Goal: Task Accomplishment & Management: Complete application form

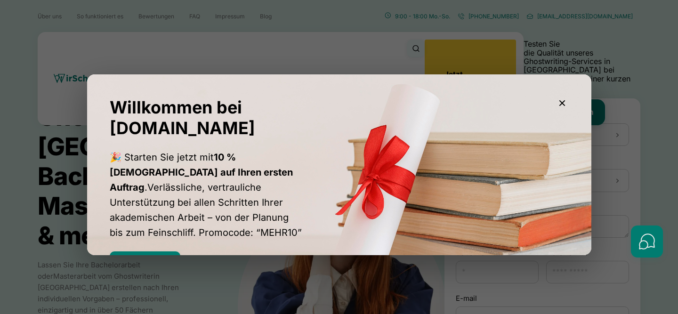
click at [562, 102] on icon "button" at bounding box center [562, 102] width 11 height 11
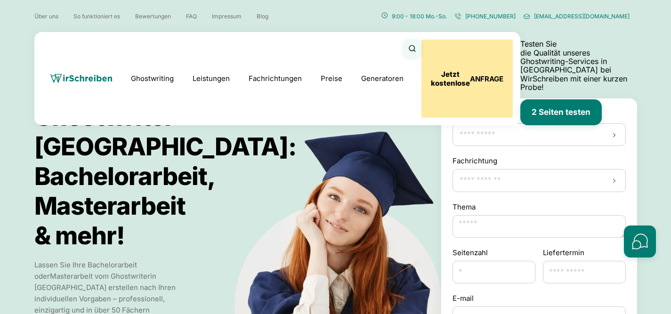
click at [470, 70] on b "Jetzt kostenlose" at bounding box center [450, 79] width 39 height 18
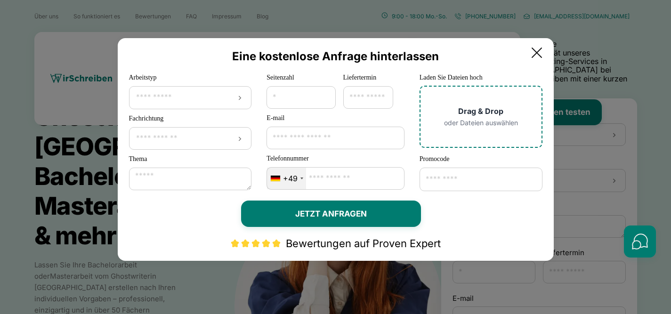
click at [255, 247] on img at bounding box center [255, 243] width 51 height 9
click at [283, 241] on div "Bewertungen auf Proven Expert" at bounding box center [335, 243] width 413 height 12
click at [396, 243] on link "Bewertungen auf Proven Expert" at bounding box center [363, 243] width 155 height 12
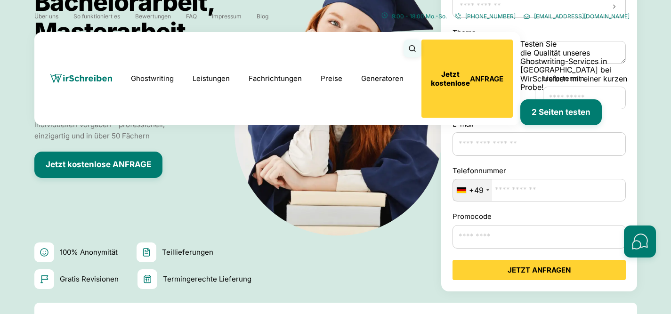
scroll to position [196, 0]
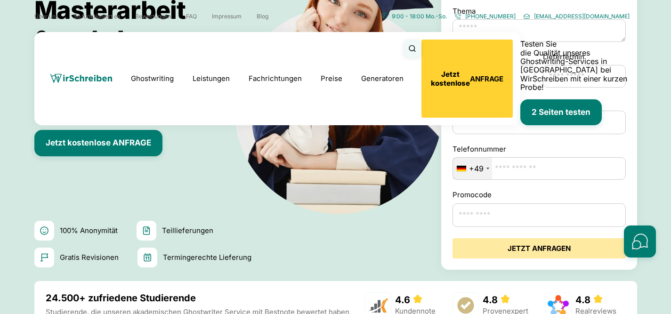
click at [544, 250] on button "JETZT ANFRAGEN" at bounding box center [539, 248] width 173 height 20
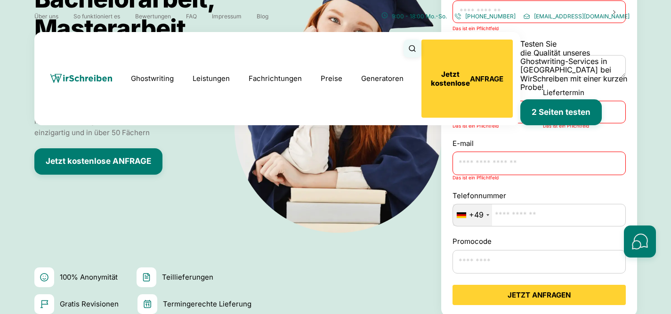
scroll to position [22, 0]
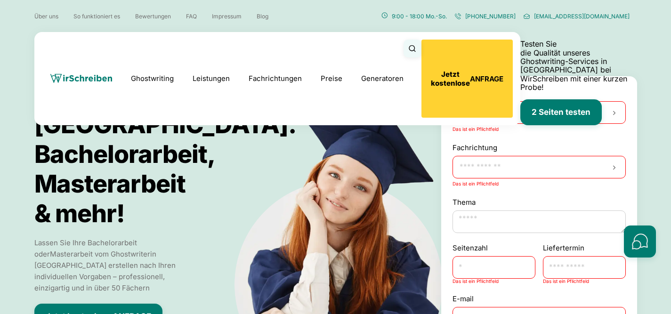
click at [508, 113] on input "Arbeitstyp" at bounding box center [539, 112] width 161 height 9
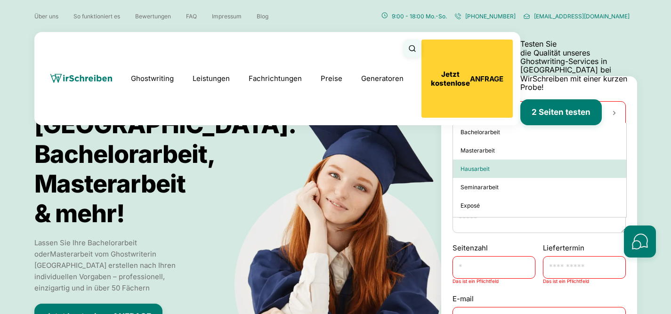
click at [525, 169] on div "Hausarbeit" at bounding box center [539, 169] width 173 height 18
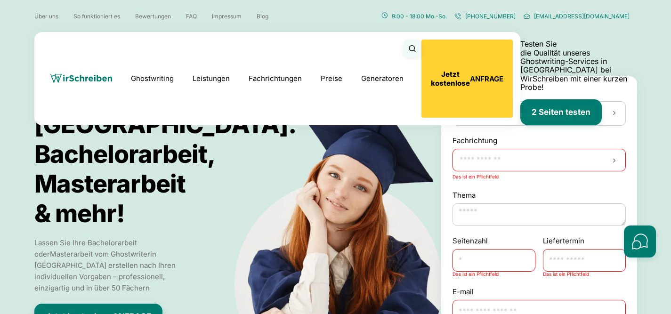
click at [511, 158] on input "Fachrichtung" at bounding box center [539, 159] width 161 height 9
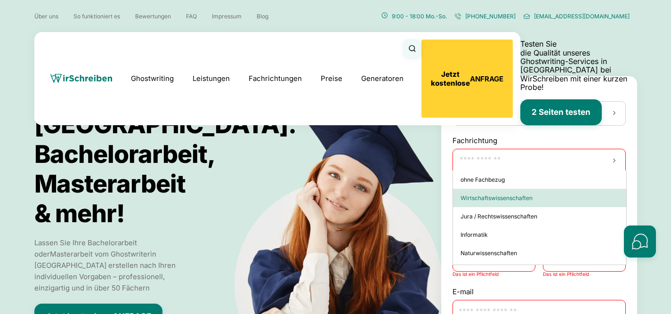
click at [543, 204] on div "Wirtschaftswissenschaften" at bounding box center [539, 198] width 173 height 18
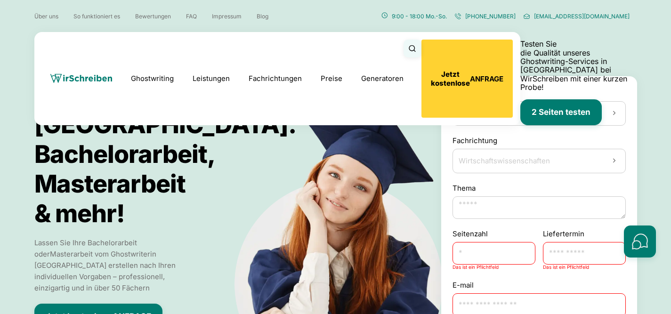
click at [538, 208] on textarea "Thema" at bounding box center [539, 207] width 173 height 23
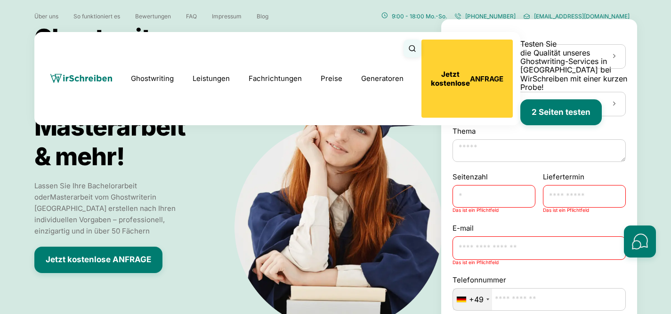
scroll to position [80, 0]
click at [494, 245] on input "E-mail" at bounding box center [539, 248] width 173 height 24
type input "**********"
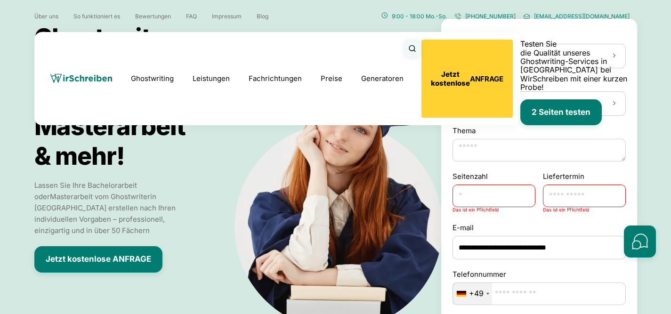
click at [532, 154] on textarea "Thema" at bounding box center [539, 150] width 173 height 23
type textarea "*"
type textarea "**********"
click at [507, 188] on input "Seitenzahl" at bounding box center [494, 196] width 83 height 23
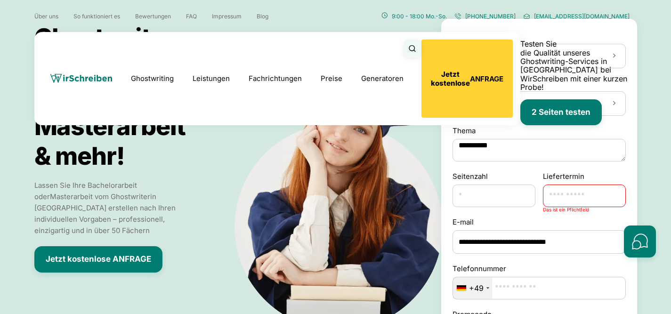
type input "*"
click at [564, 197] on input "Liefertermin" at bounding box center [584, 196] width 83 height 23
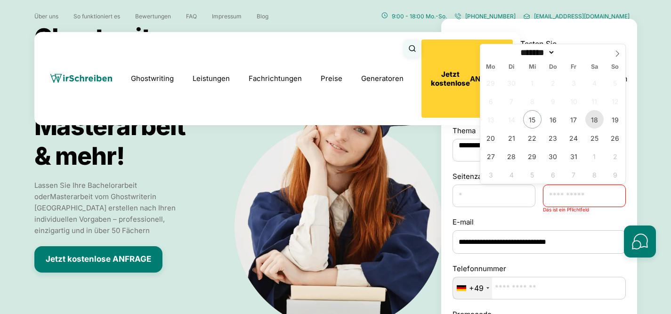
click at [588, 120] on span "18" at bounding box center [594, 119] width 18 height 18
type input "**********"
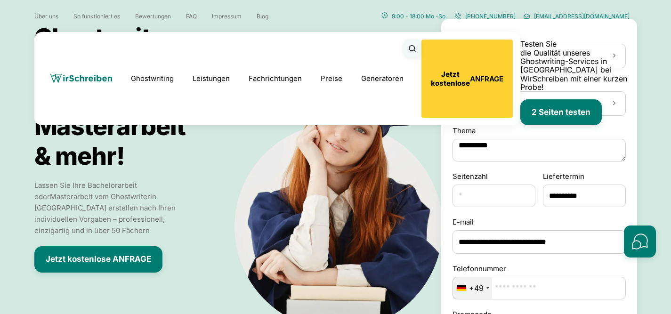
click at [499, 154] on textarea "**********" at bounding box center [539, 150] width 173 height 23
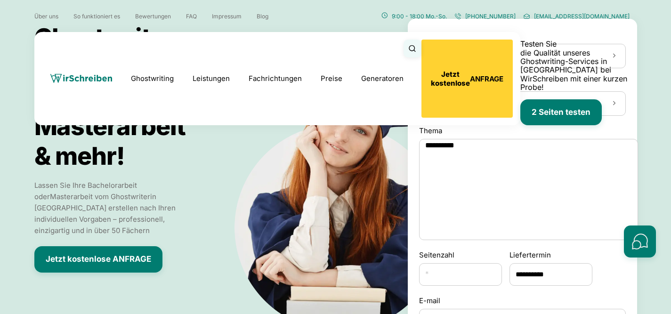
drag, startPoint x: 622, startPoint y: 158, endPoint x: 677, endPoint y: 231, distance: 91.2
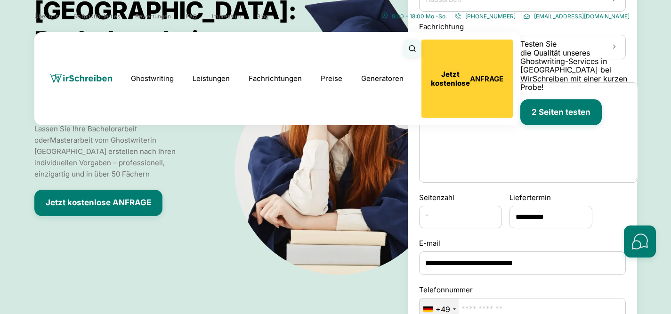
scroll to position [146, 0]
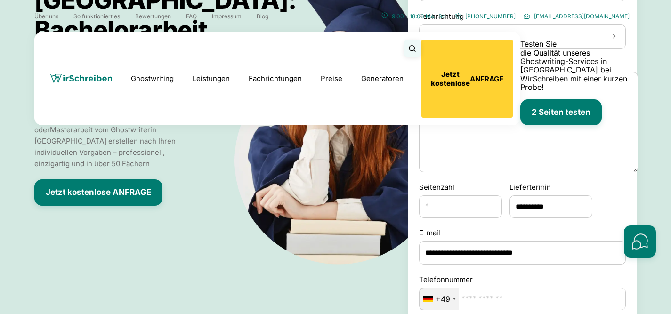
drag, startPoint x: 634, startPoint y: 167, endPoint x: 632, endPoint y: 223, distance: 55.6
click at [632, 226] on div at bounding box center [640, 185] width 32 height 145
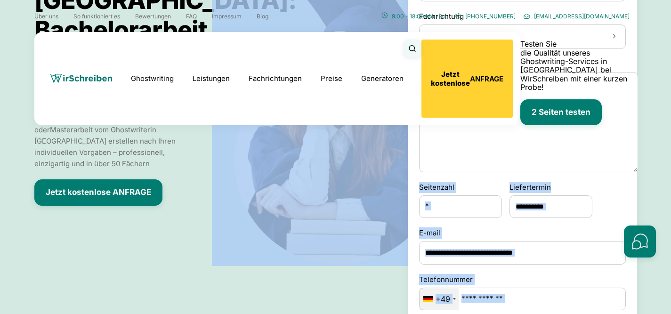
drag, startPoint x: 636, startPoint y: 170, endPoint x: 568, endPoint y: 154, distance: 69.7
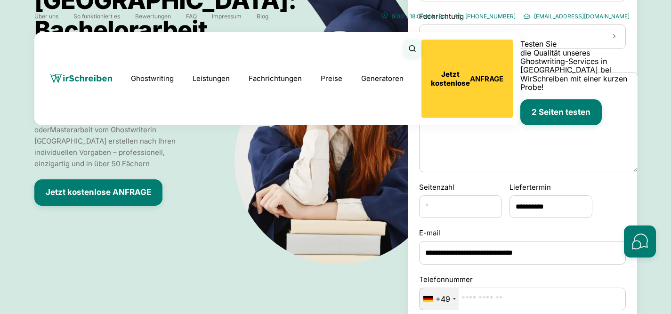
click at [536, 132] on textarea "**********" at bounding box center [528, 122] width 219 height 100
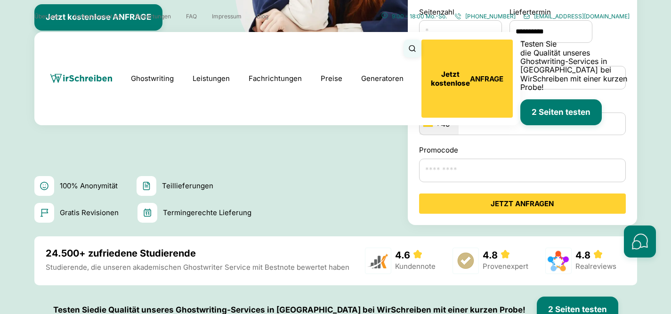
scroll to position [330, 0]
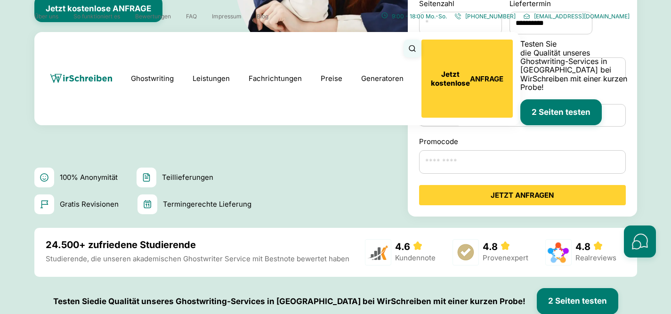
click at [475, 165] on input "Promocode" at bounding box center [522, 162] width 207 height 24
type input "**********"
click at [494, 117] on input "Telefonnummer" at bounding box center [522, 115] width 207 height 23
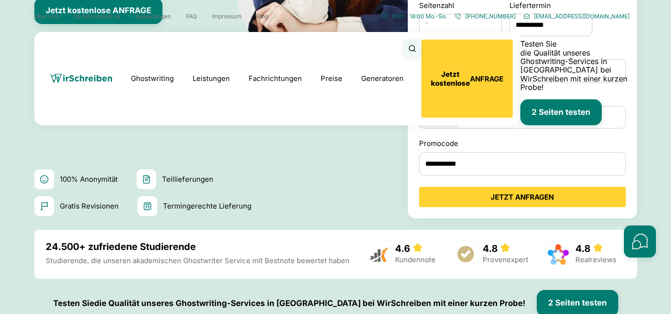
click at [500, 99] on label "Telefonnummer" at bounding box center [522, 97] width 207 height 11
click at [500, 106] on input "Telefonnummer" at bounding box center [522, 117] width 207 height 23
click at [492, 118] on input "Telefonnummer" at bounding box center [522, 117] width 207 height 23
drag, startPoint x: 492, startPoint y: 118, endPoint x: 441, endPoint y: 118, distance: 51.3
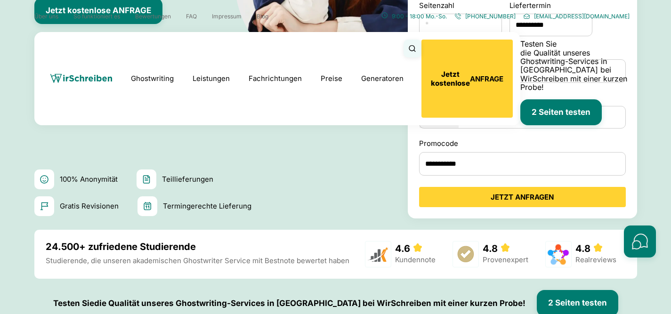
click at [441, 118] on div "+49" at bounding box center [522, 117] width 207 height 23
click at [512, 145] on label "Promocode" at bounding box center [522, 143] width 207 height 11
click at [512, 152] on input "**********" at bounding box center [522, 164] width 207 height 24
click at [499, 113] on input "Telefonnummer" at bounding box center [522, 117] width 207 height 23
type input "**********"
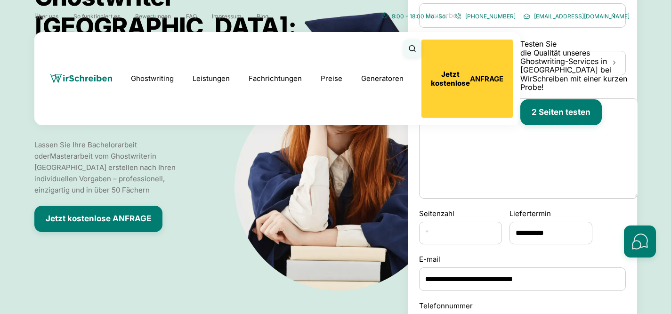
scroll to position [404, 0]
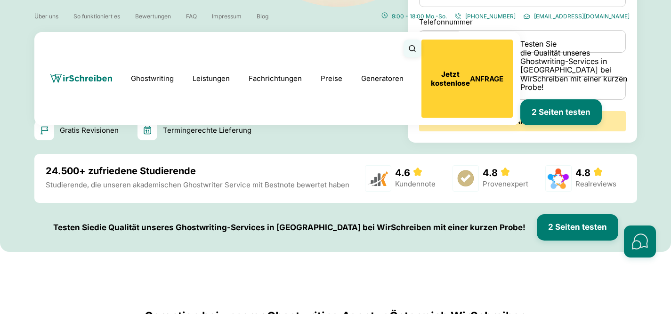
click at [528, 118] on button "JETZT ANFRAGEN" at bounding box center [522, 121] width 207 height 20
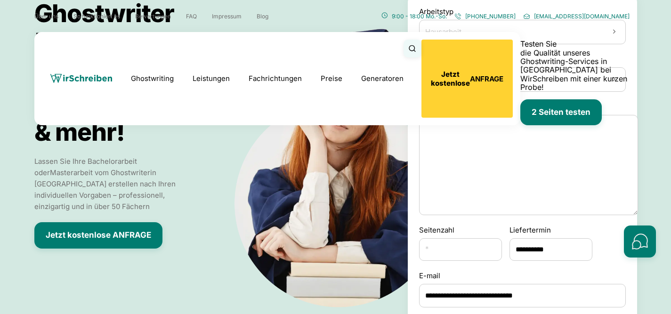
scroll to position [172, 0]
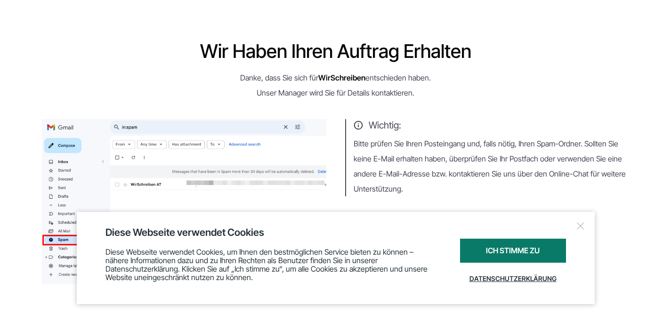
click at [580, 226] on div at bounding box center [580, 225] width 9 height 9
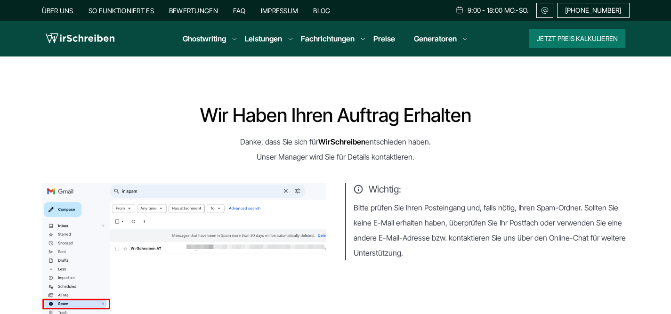
click at [82, 34] on img at bounding box center [80, 39] width 69 height 14
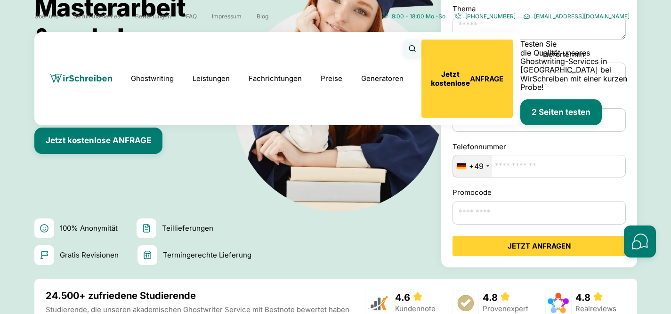
scroll to position [221, 0]
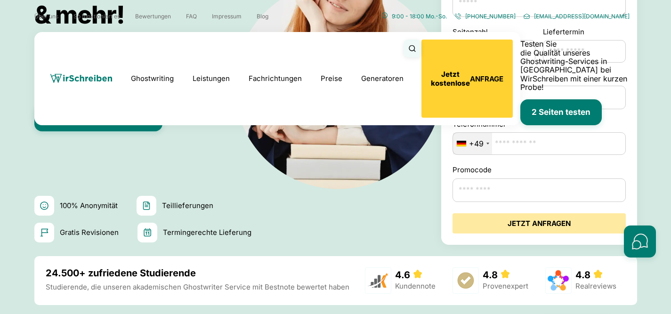
click at [504, 222] on button "JETZT ANFRAGEN" at bounding box center [539, 223] width 173 height 20
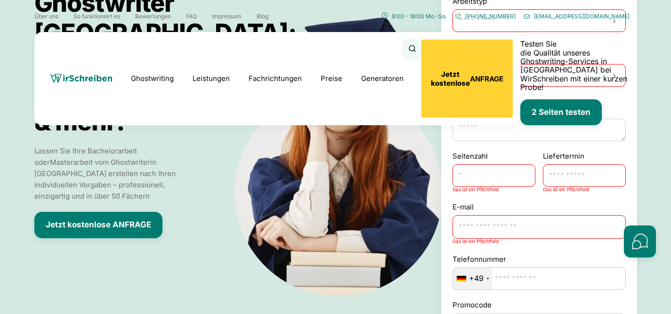
scroll to position [100, 0]
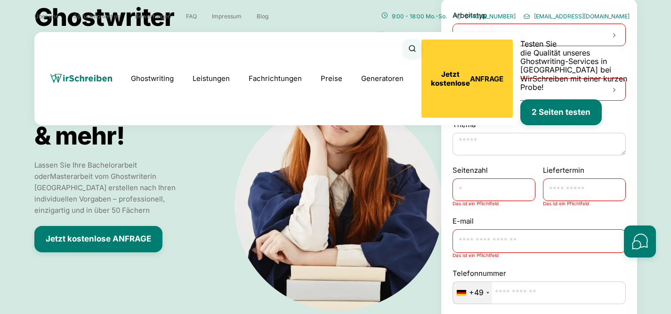
click at [523, 142] on textarea "Thema" at bounding box center [539, 144] width 173 height 23
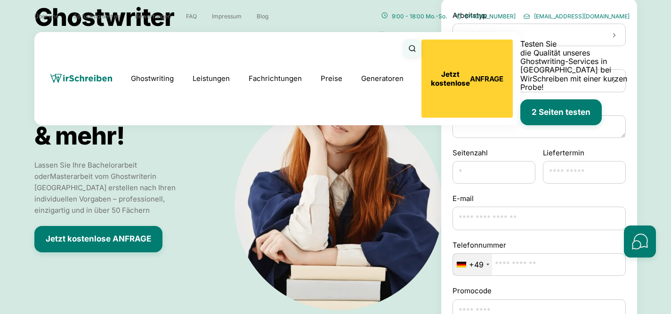
click at [499, 33] on input "Arbeitstyp" at bounding box center [539, 34] width 161 height 9
click at [502, 107] on div "Seminararbeit" at bounding box center [539, 109] width 173 height 18
click at [485, 123] on textarea "Thema" at bounding box center [539, 128] width 173 height 23
type textarea "*"
type textarea "**********"
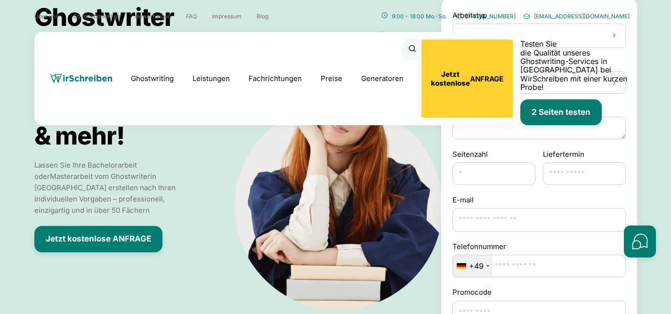
click at [470, 171] on input "Seitenzahl" at bounding box center [494, 173] width 83 height 23
type input "*"
click at [587, 170] on input "Liefertermin" at bounding box center [584, 173] width 83 height 23
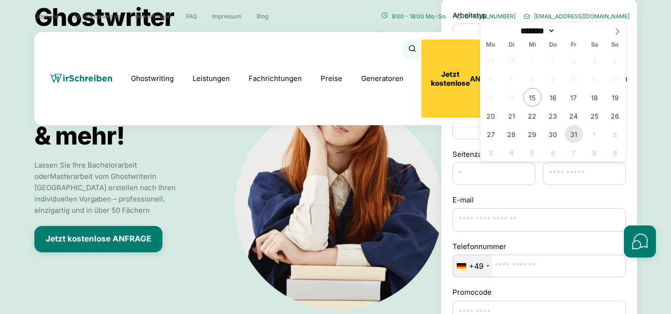
click at [578, 135] on span "31" at bounding box center [574, 134] width 18 height 18
type input "**********"
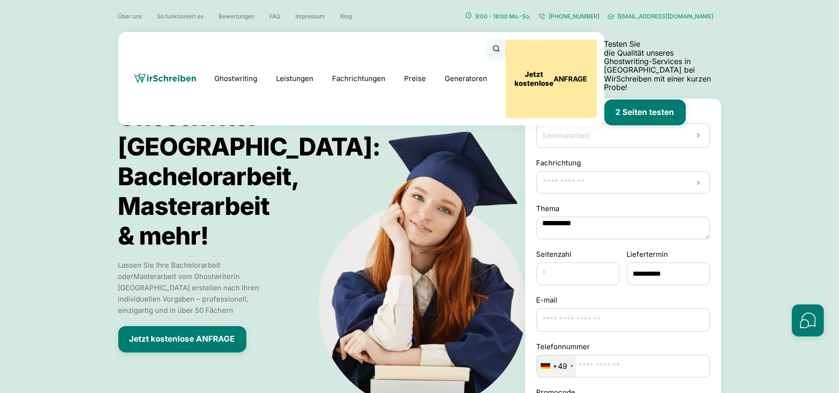
click at [597, 44] on button "Jetzt kostenlose ANFRAGE" at bounding box center [550, 79] width 91 height 78
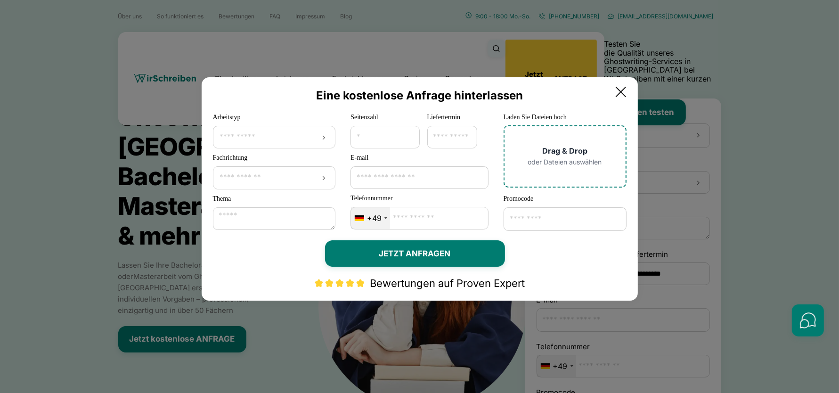
click at [626, 95] on icon at bounding box center [620, 91] width 19 height 19
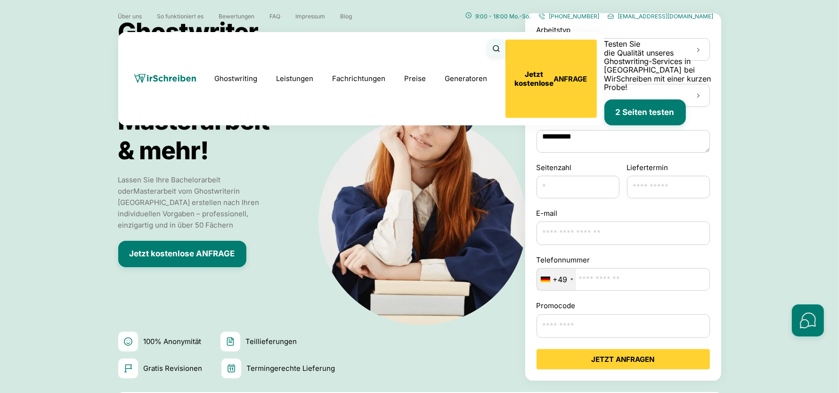
scroll to position [86, 0]
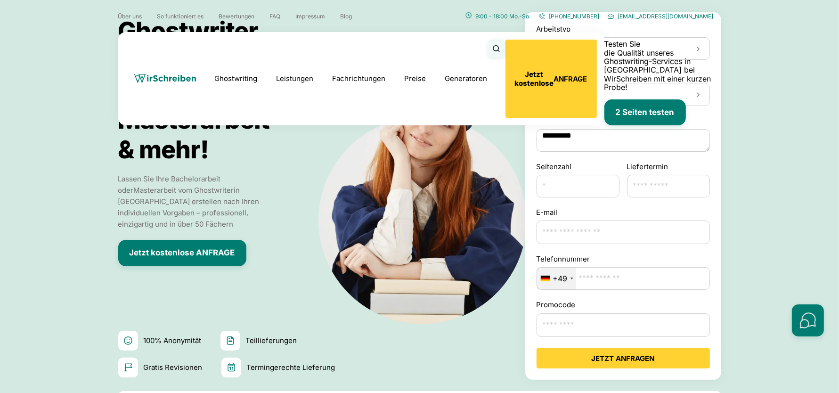
click at [575, 184] on input "Seitenzahl" at bounding box center [577, 186] width 83 height 23
type input "*"
click at [659, 185] on input "Liefertermin" at bounding box center [668, 186] width 83 height 23
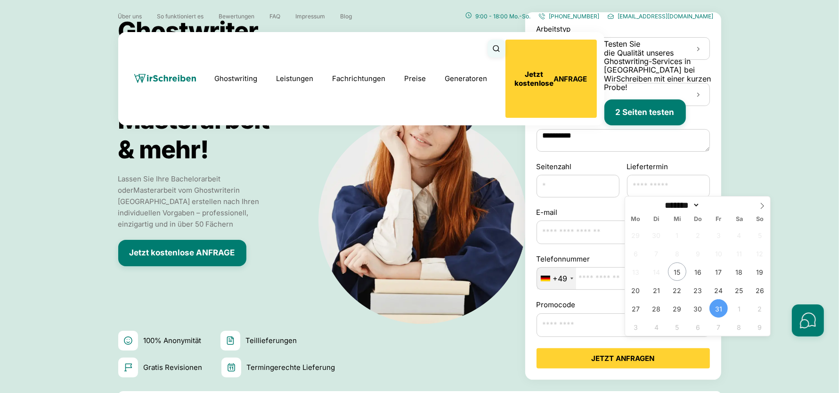
click at [671, 310] on span "31" at bounding box center [718, 308] width 18 height 18
type input "**********"
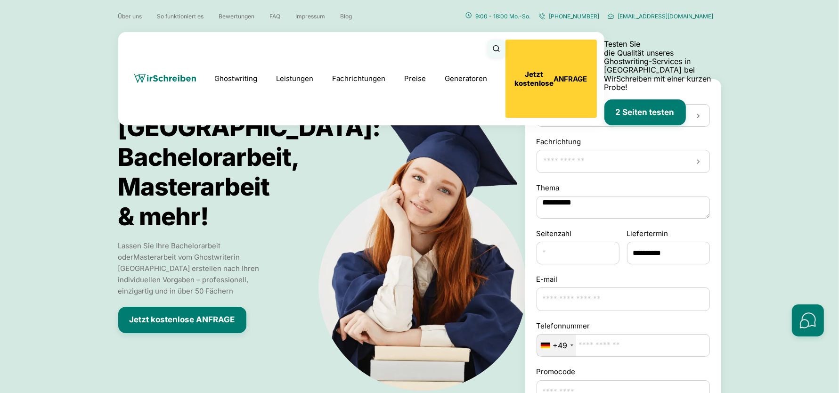
scroll to position [0, 0]
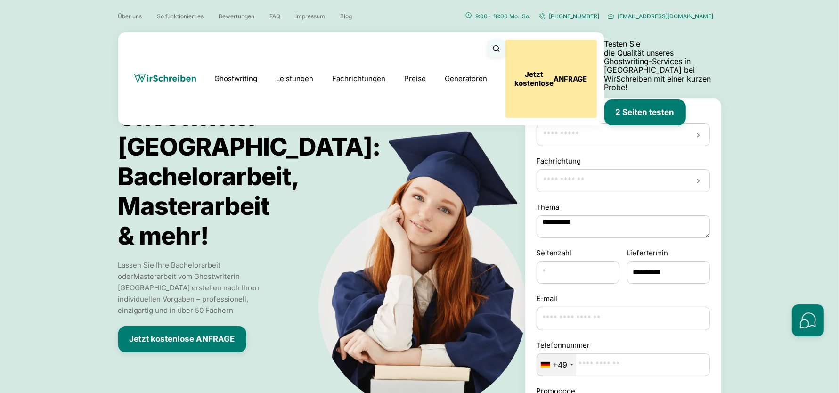
click at [597, 49] on button "Jetzt kostenlose ANFRAGE" at bounding box center [550, 79] width 91 height 78
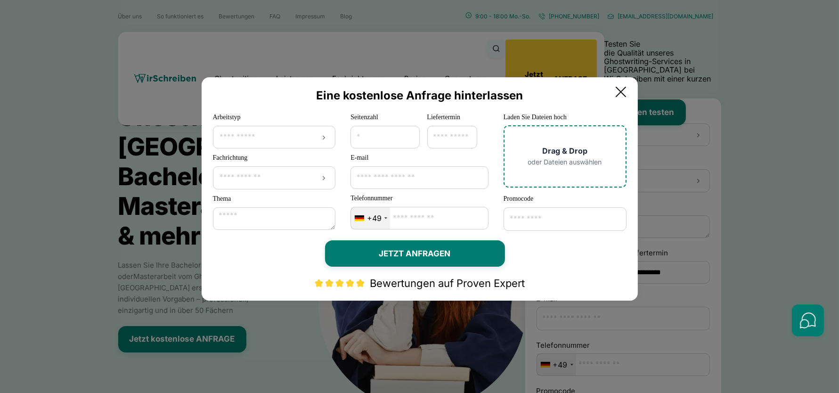
click at [630, 85] on icon at bounding box center [620, 91] width 19 height 19
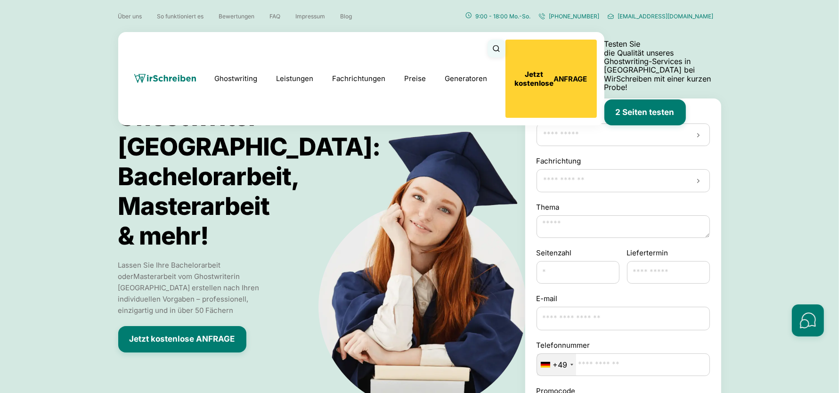
click at [646, 136] on input "Arbeitstyp" at bounding box center [622, 134] width 161 height 9
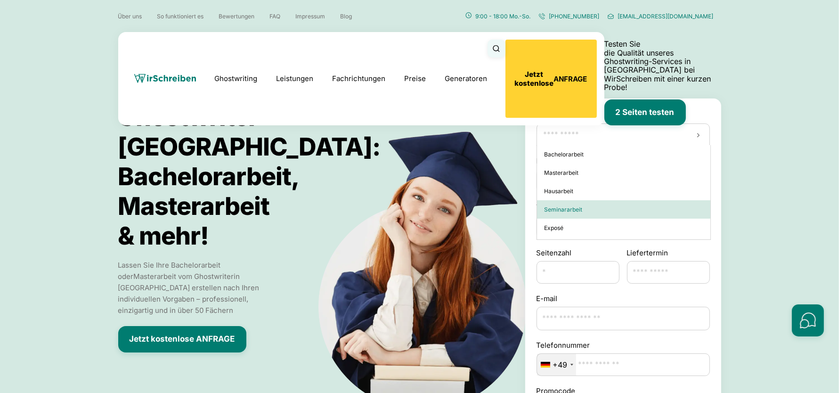
click at [654, 213] on div "Seminararbeit" at bounding box center [623, 209] width 173 height 18
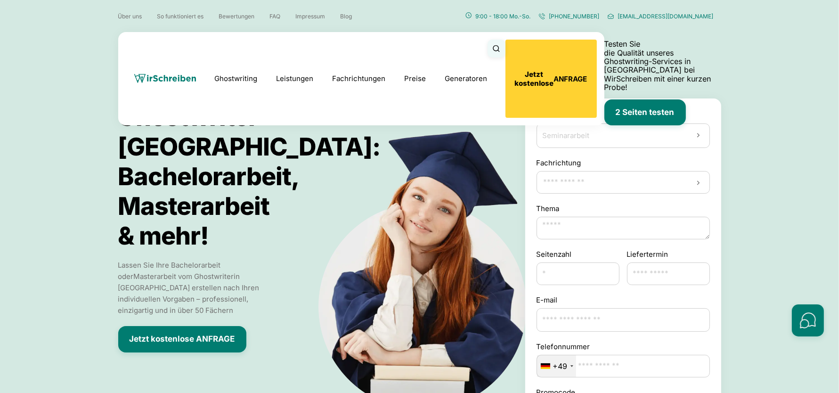
click at [630, 188] on div at bounding box center [622, 182] width 173 height 23
click at [761, 167] on section "Ghostwriter Österreich: Bachelorarbeit, Masterarbeit & mehr! Lassen Sie Ihre Ba…" at bounding box center [419, 288] width 839 height 576
click at [664, 224] on textarea "Thema" at bounding box center [622, 228] width 173 height 23
type textarea "**********"
click at [552, 275] on input "Seitenzahl" at bounding box center [577, 273] width 83 height 23
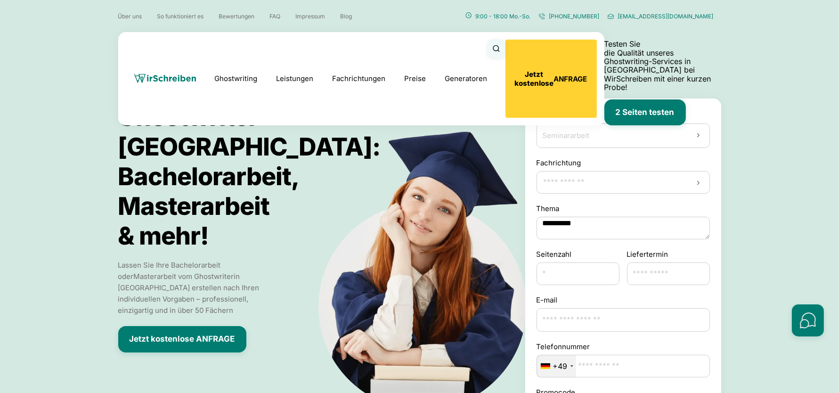
type input "*"
click at [679, 269] on input "Liefertermin" at bounding box center [668, 273] width 83 height 23
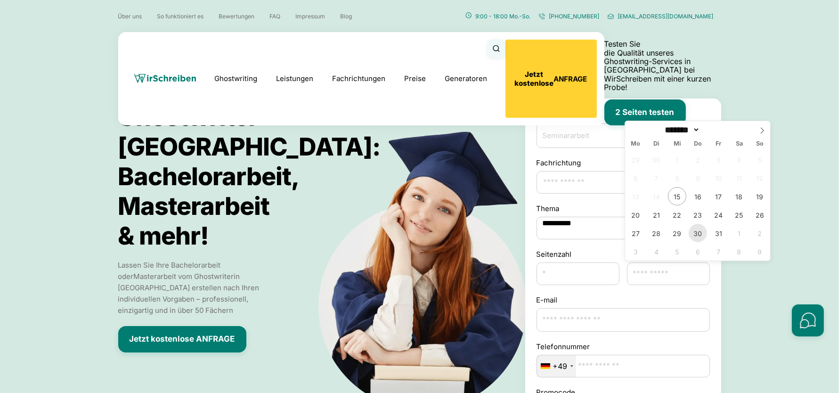
click at [699, 235] on span "30" at bounding box center [697, 233] width 18 height 18
type input "**********"
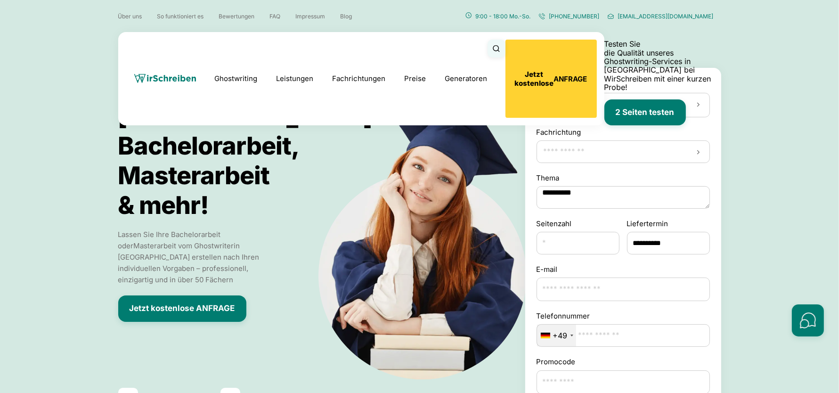
scroll to position [52, 0]
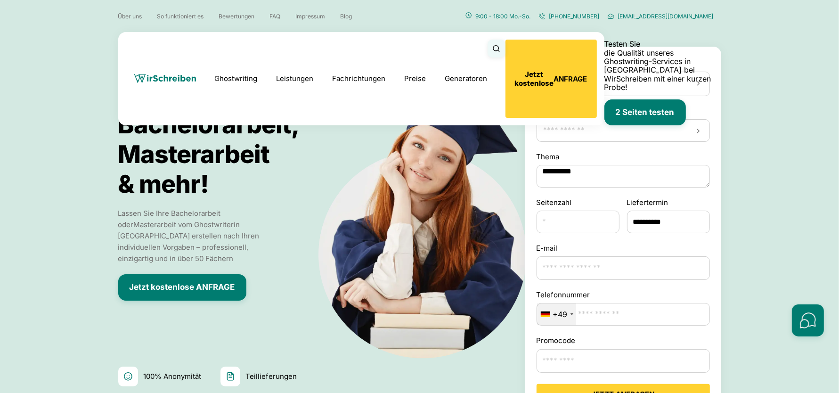
click at [618, 261] on input "E-mail" at bounding box center [622, 268] width 173 height 24
type input "**********"
click at [745, 276] on section "Ghostwriter Österreich: Bachelorarbeit, Masterarbeit & mehr! Lassen Sie Ihre Ba…" at bounding box center [419, 236] width 839 height 576
click at [590, 350] on input "Promocode" at bounding box center [622, 361] width 173 height 24
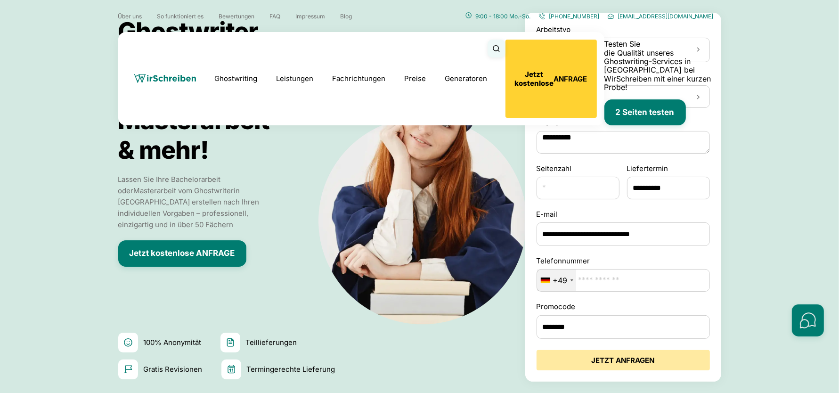
scroll to position [87, 0]
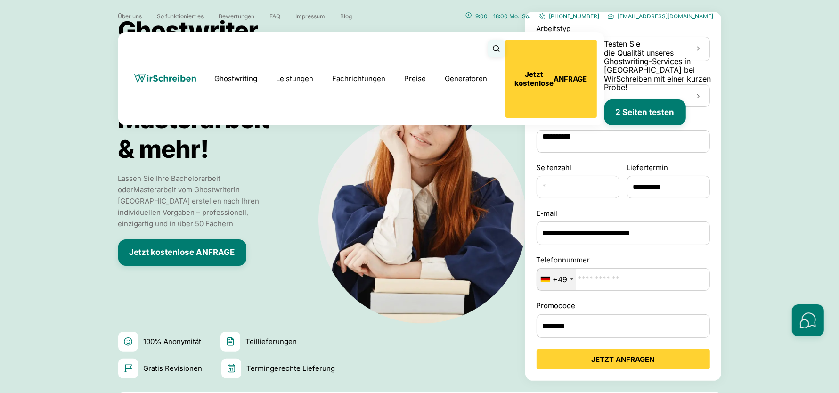
type input "********"
click at [744, 136] on section "Ghostwriter Österreich: Bachelorarbeit, Masterarbeit & mehr! Lassen Sie Ihre Ba…" at bounding box center [419, 201] width 839 height 576
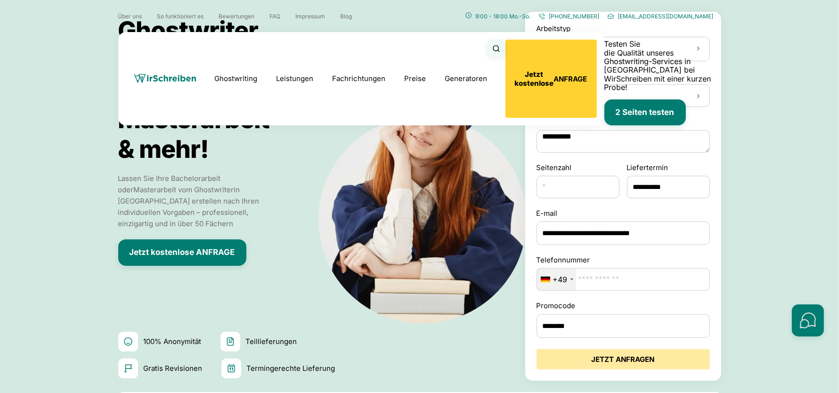
click at [619, 357] on button "JETZT ANFRAGEN" at bounding box center [622, 359] width 173 height 20
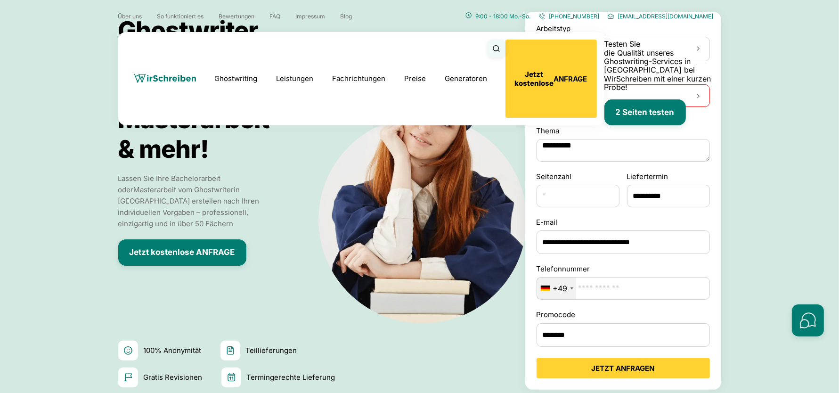
click at [613, 103] on div at bounding box center [622, 95] width 173 height 23
click at [747, 82] on section "Ghostwriter Österreich: Bachelorarbeit, Masterarbeit & mehr! Lassen Sie Ihre Ba…" at bounding box center [419, 205] width 839 height 585
click at [609, 292] on input "Telefonnummer" at bounding box center [622, 288] width 173 height 23
type input "**********"
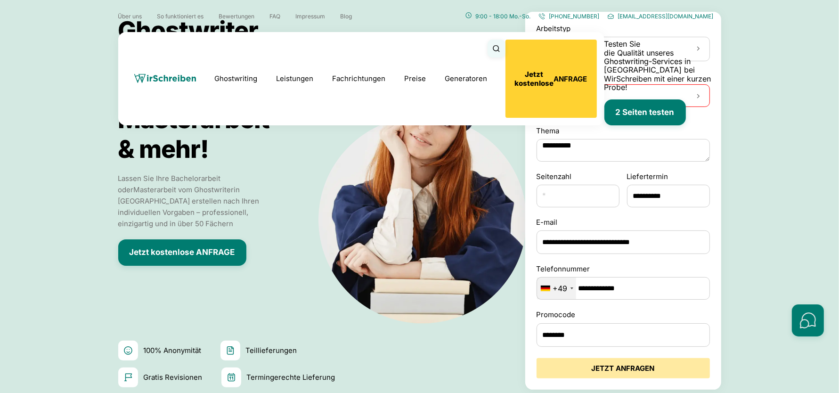
click at [627, 362] on button "JETZT ANFRAGEN" at bounding box center [622, 368] width 173 height 20
click at [628, 362] on button "JETZT ANFRAGEN" at bounding box center [622, 368] width 173 height 20
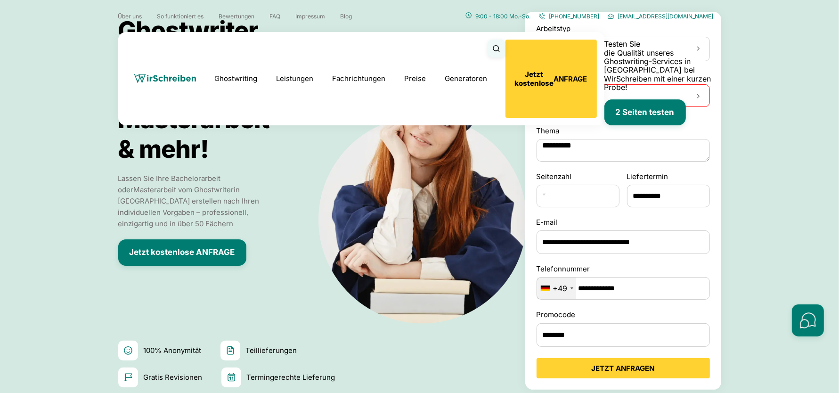
click at [655, 152] on textarea "**********" at bounding box center [622, 150] width 173 height 23
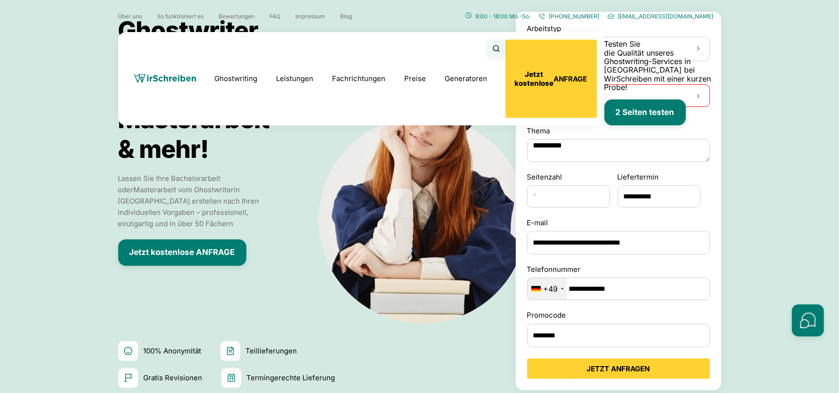
click at [707, 156] on textarea "**********" at bounding box center [618, 150] width 183 height 23
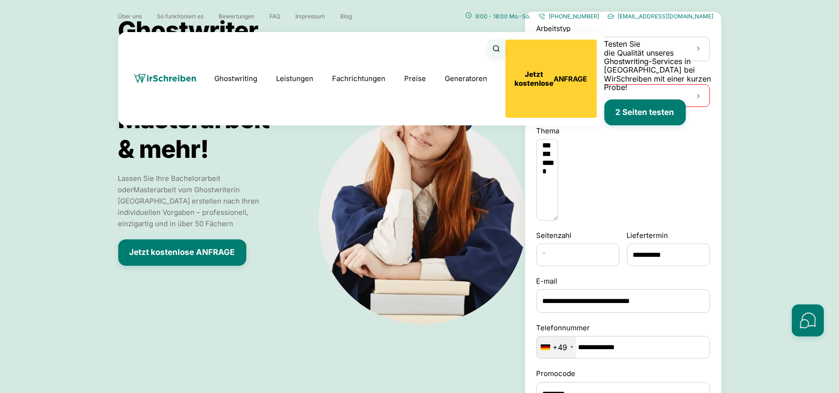
drag, startPoint x: 706, startPoint y: 157, endPoint x: 545, endPoint y: 216, distance: 171.8
click at [545, 216] on textarea "**********" at bounding box center [547, 179] width 22 height 81
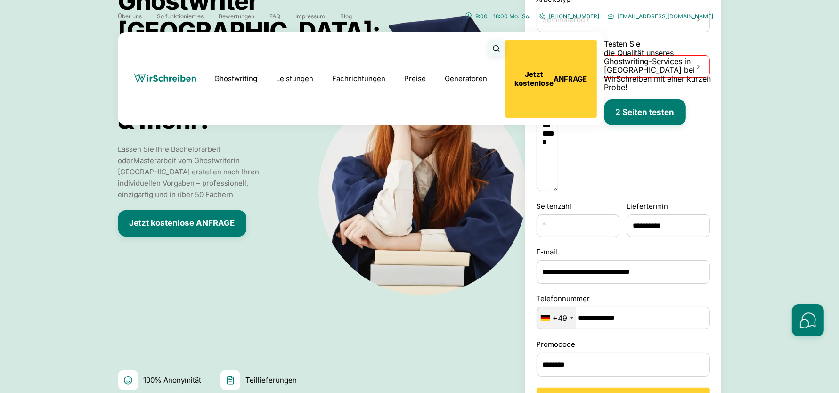
scroll to position [140, 0]
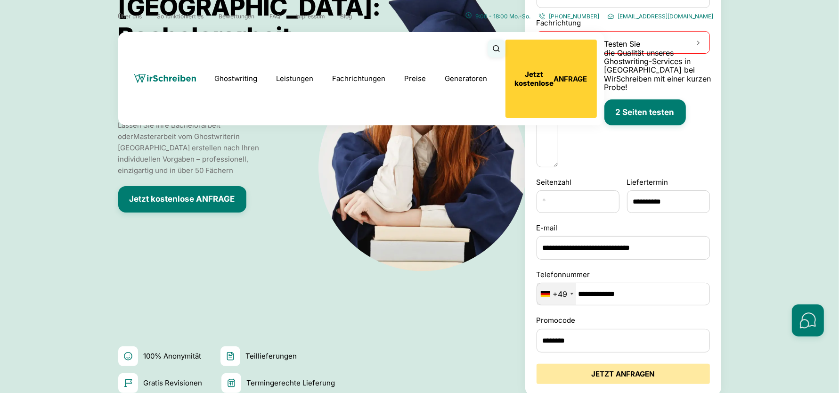
click at [609, 366] on button "JETZT ANFRAGEN" at bounding box center [622, 374] width 173 height 20
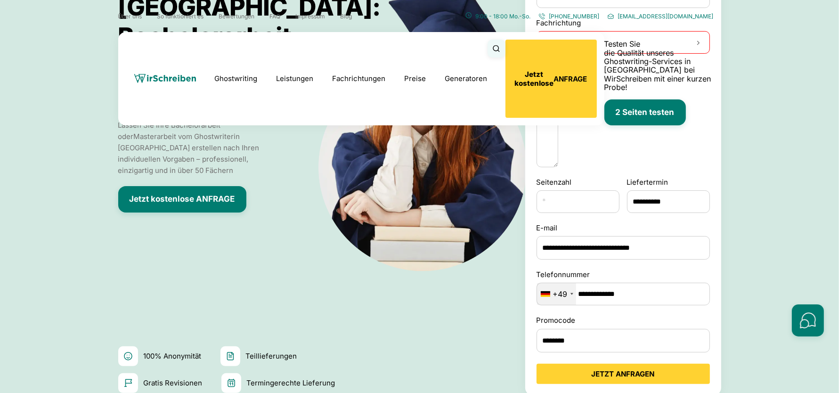
click at [697, 40] on div at bounding box center [622, 42] width 173 height 23
click at [620, 84] on div "Wirtschaftswissenschaften" at bounding box center [623, 80] width 173 height 18
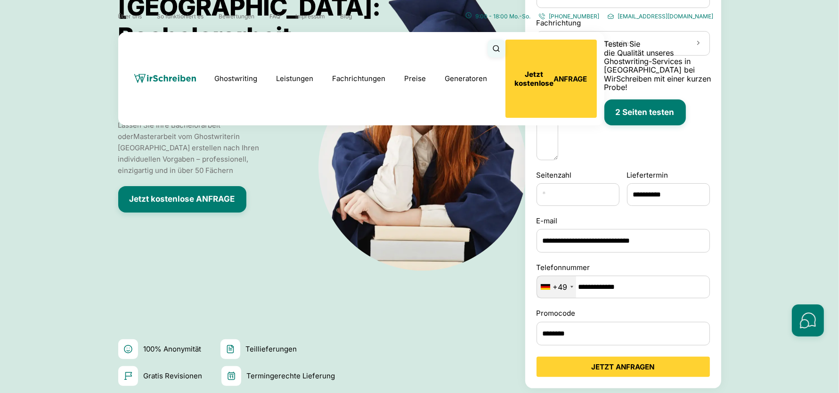
scroll to position [40, 0]
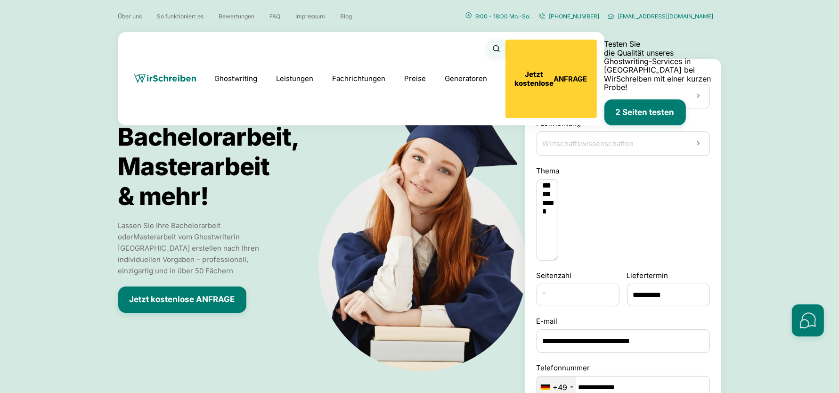
click at [637, 194] on div "**********" at bounding box center [622, 212] width 173 height 95
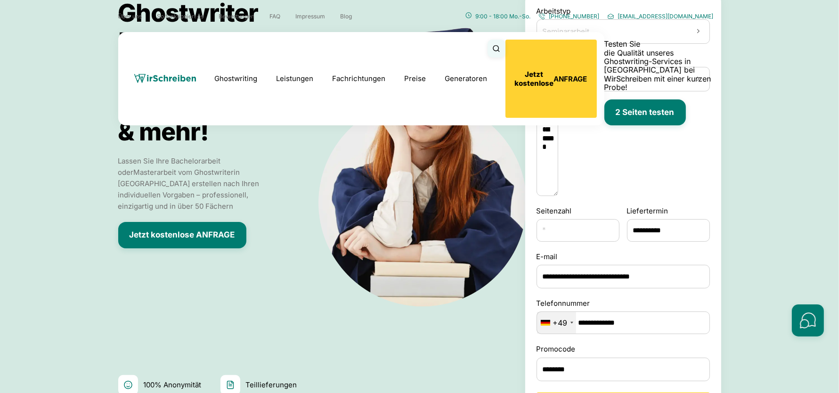
scroll to position [153, 0]
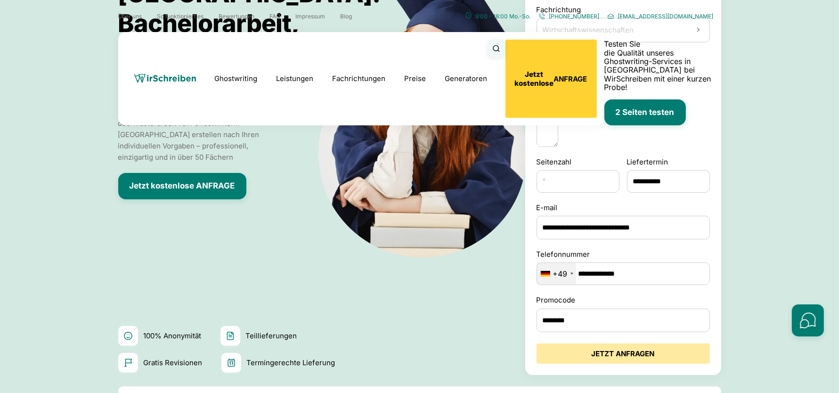
click at [611, 351] on button "JETZT ANFRAGEN" at bounding box center [622, 353] width 173 height 20
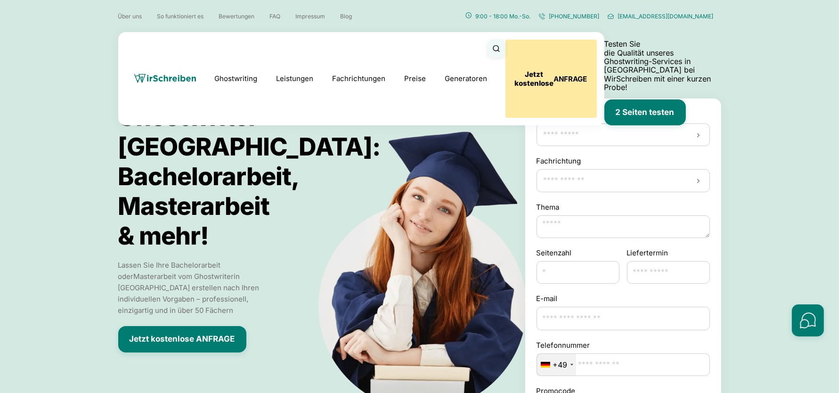
click at [554, 70] on b "Jetzt kostenlose" at bounding box center [534, 79] width 39 height 18
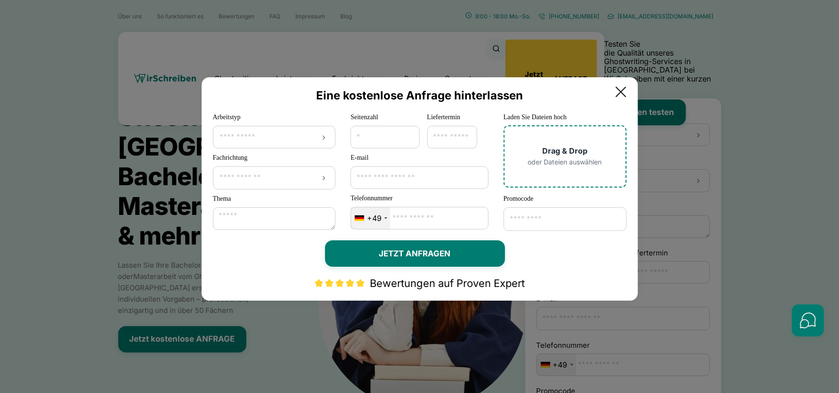
click at [291, 138] on input "Arbeitstyp" at bounding box center [274, 136] width 111 height 9
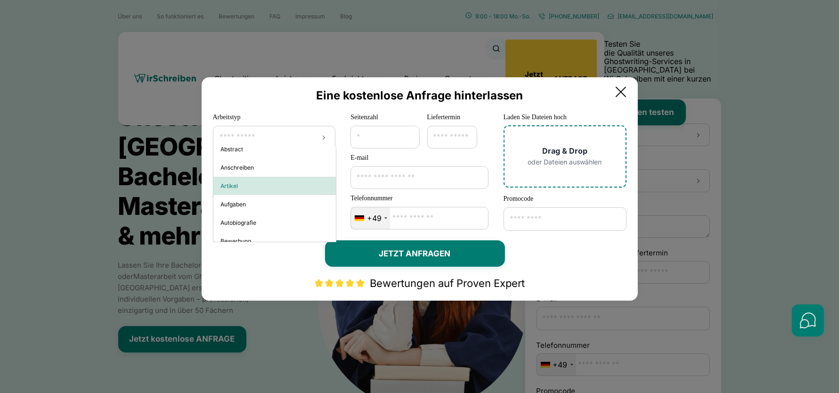
click at [283, 181] on div "Artikel" at bounding box center [274, 186] width 123 height 18
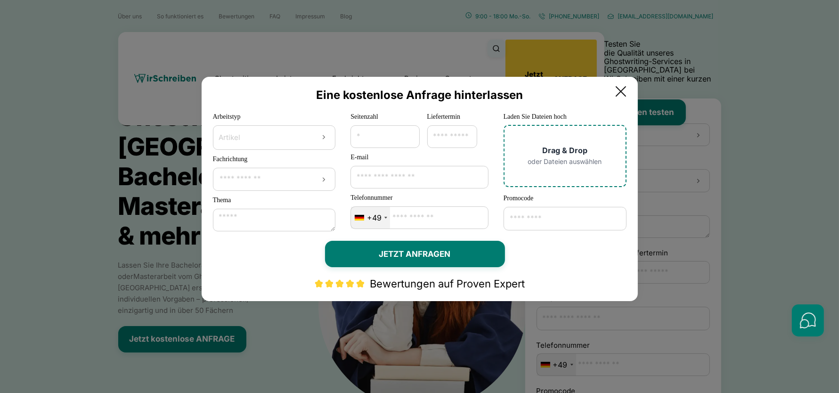
click at [282, 181] on input "Fachrichtung" at bounding box center [274, 178] width 111 height 9
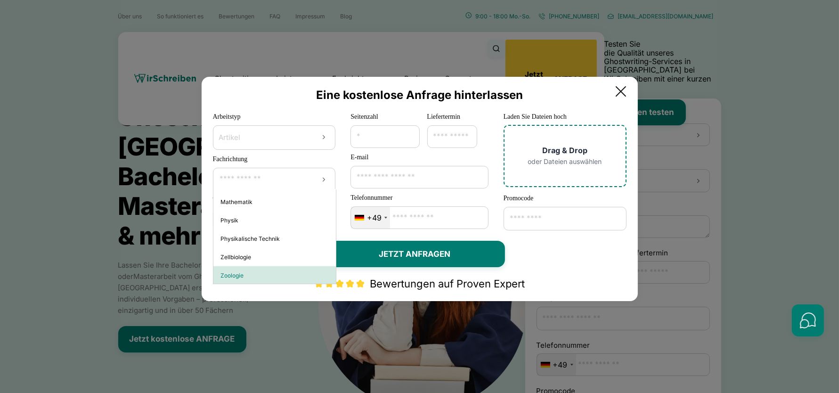
click at [276, 272] on div "Zoologie" at bounding box center [274, 275] width 123 height 18
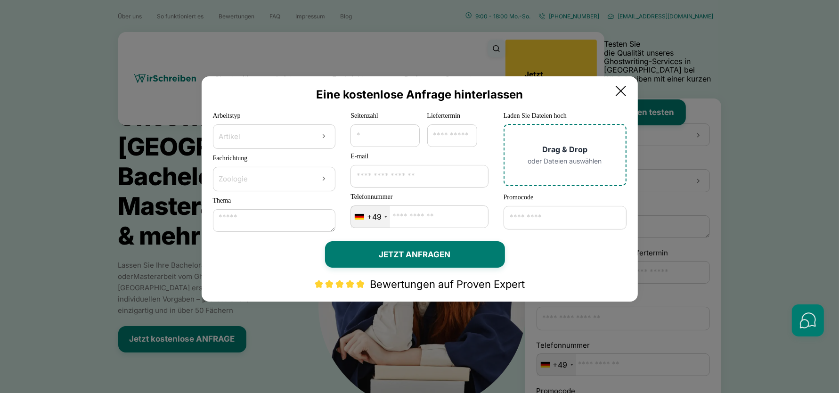
click at [282, 219] on textarea "Thema" at bounding box center [274, 220] width 123 height 23
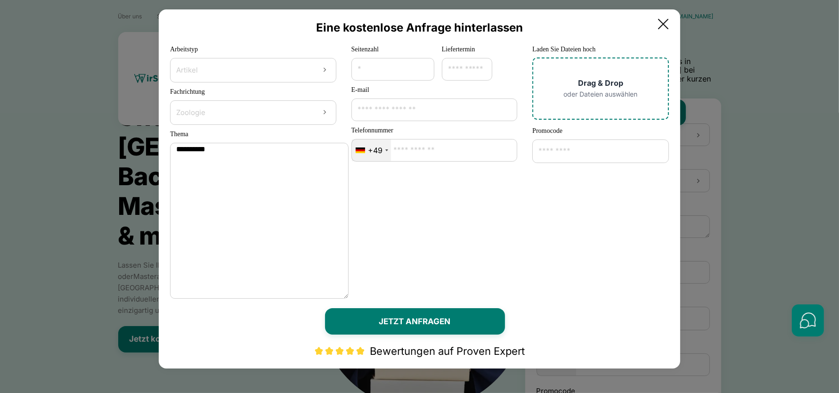
drag, startPoint x: 329, startPoint y: 228, endPoint x: 576, endPoint y: 361, distance: 280.4
click at [576, 361] on form "**********" at bounding box center [419, 188] width 521 height 359
type textarea "**********"
click at [384, 73] on input "Seitenzahl" at bounding box center [392, 69] width 83 height 23
drag, startPoint x: 384, startPoint y: 72, endPoint x: 374, endPoint y: 72, distance: 10.4
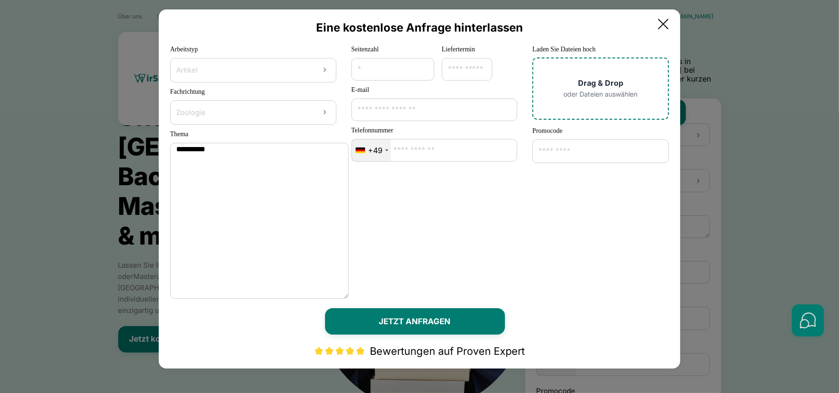
click at [374, 72] on input "Seitenzahl" at bounding box center [392, 69] width 83 height 23
click at [425, 67] on input "*" at bounding box center [392, 69] width 83 height 23
click at [424, 73] on input "*" at bounding box center [392, 69] width 83 height 23
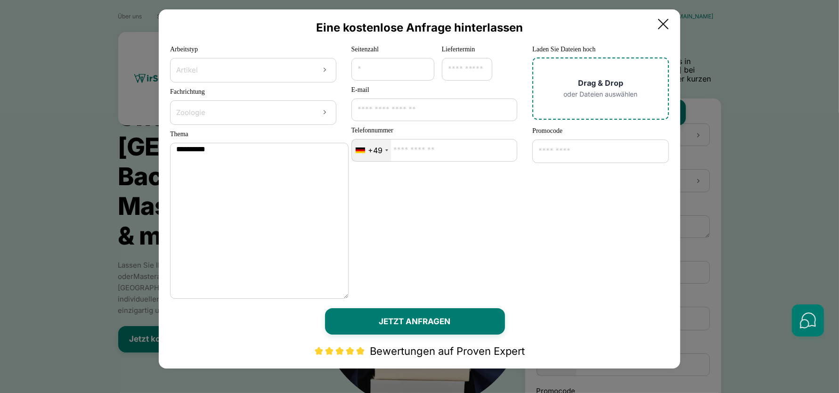
click at [424, 73] on input "*" at bounding box center [392, 69] width 83 height 23
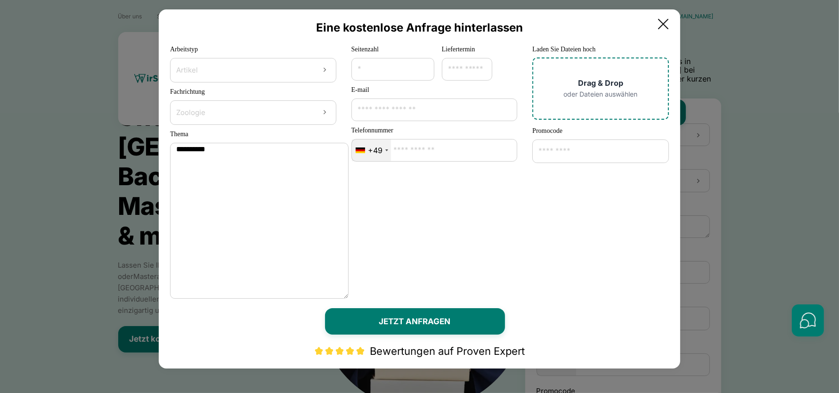
click at [424, 73] on input "*" at bounding box center [392, 69] width 83 height 23
type input "*"
click at [477, 70] on input "Liefertermin" at bounding box center [467, 69] width 50 height 23
click at [512, 195] on span "30" at bounding box center [514, 193] width 18 height 18
type input "**********"
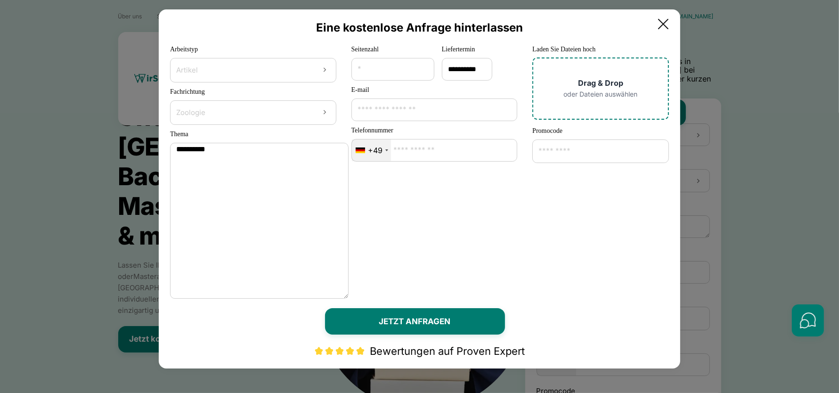
click at [409, 113] on input "E-mail" at bounding box center [434, 109] width 166 height 23
type input "**********"
click at [598, 89] on button "Drag & Drop oder Dateien auswählen" at bounding box center [600, 88] width 105 height 31
click at [611, 92] on span "oder Dateien auswählen" at bounding box center [601, 94] width 74 height 8
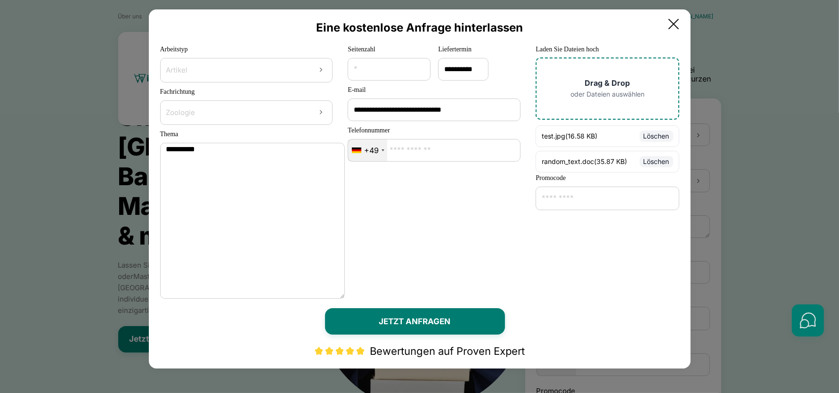
click at [616, 203] on input "Promocode" at bounding box center [606, 198] width 143 height 24
type input "******"
click at [668, 139] on button "Löschen" at bounding box center [655, 135] width 33 height 11
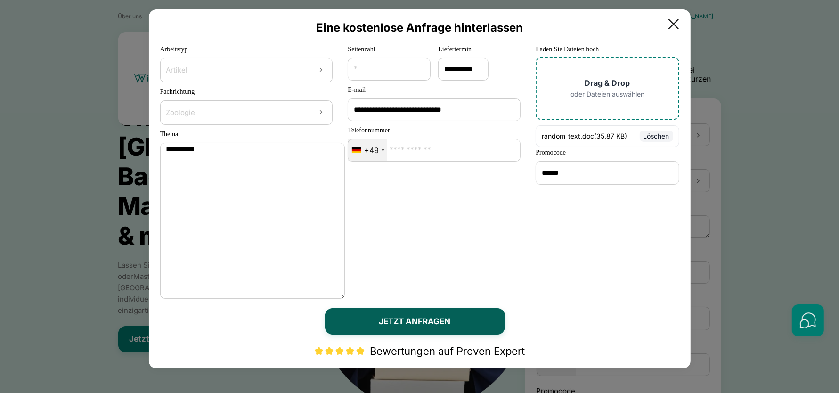
click at [416, 315] on button "JETZT ANFRAGEN" at bounding box center [415, 321] width 180 height 26
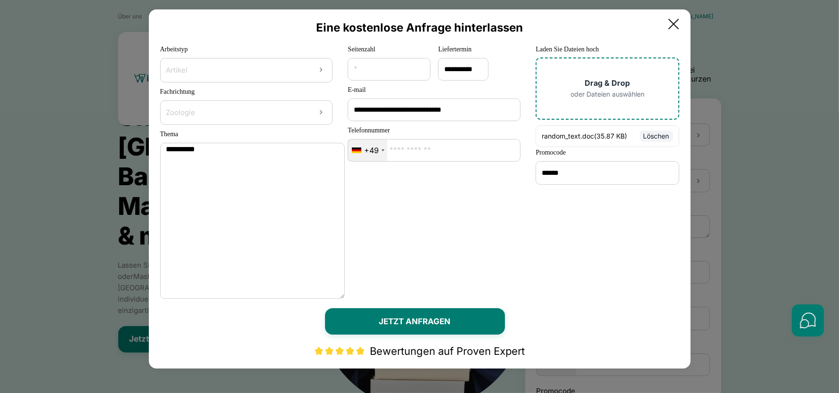
drag, startPoint x: 381, startPoint y: 69, endPoint x: 344, endPoint y: 63, distance: 37.7
click at [344, 63] on div "**********" at bounding box center [419, 173] width 519 height 259
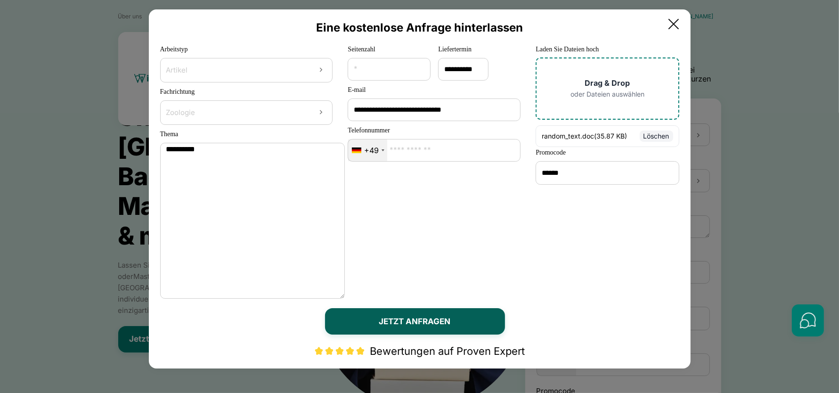
type input "*"
click at [430, 319] on button "JETZT ANFRAGEN" at bounding box center [415, 321] width 180 height 26
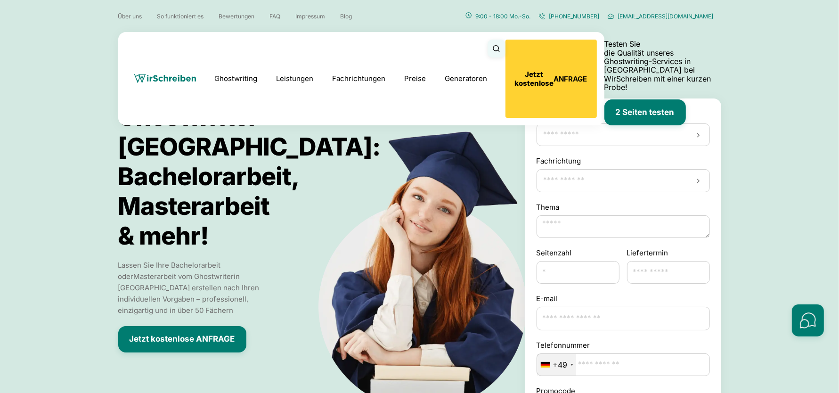
click at [539, 204] on label "Thema" at bounding box center [622, 207] width 173 height 11
click at [539, 215] on textarea "Thema" at bounding box center [622, 226] width 173 height 23
click at [539, 204] on label "Thema" at bounding box center [622, 207] width 173 height 11
click at [539, 215] on textarea "Thema" at bounding box center [622, 226] width 173 height 23
copy label "Thema"
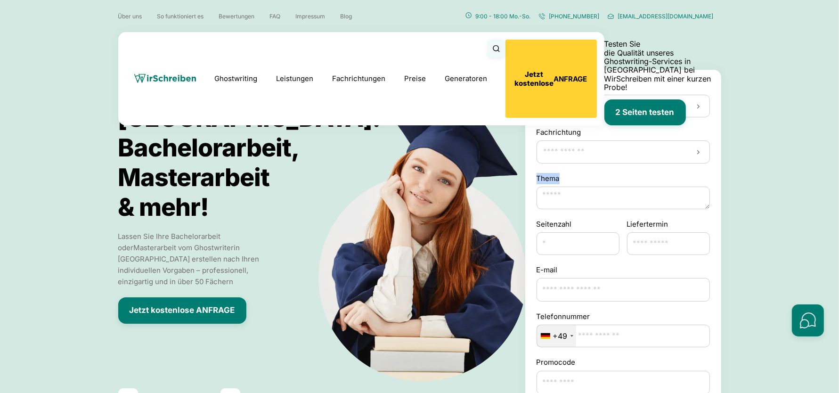
scroll to position [45, 0]
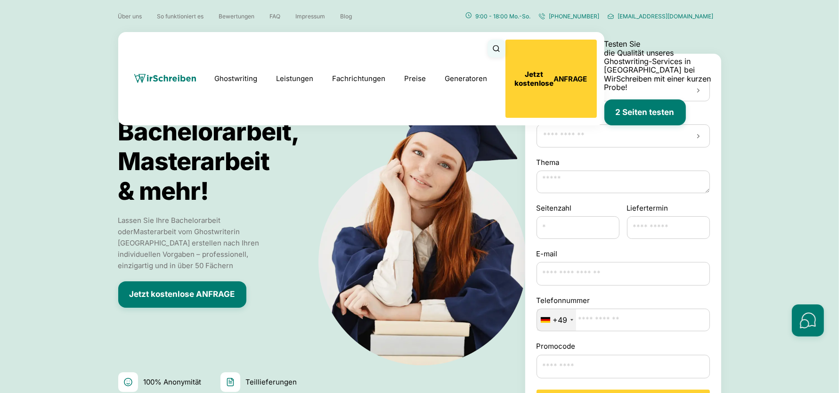
click at [618, 319] on input "Telefonnummer" at bounding box center [622, 319] width 173 height 23
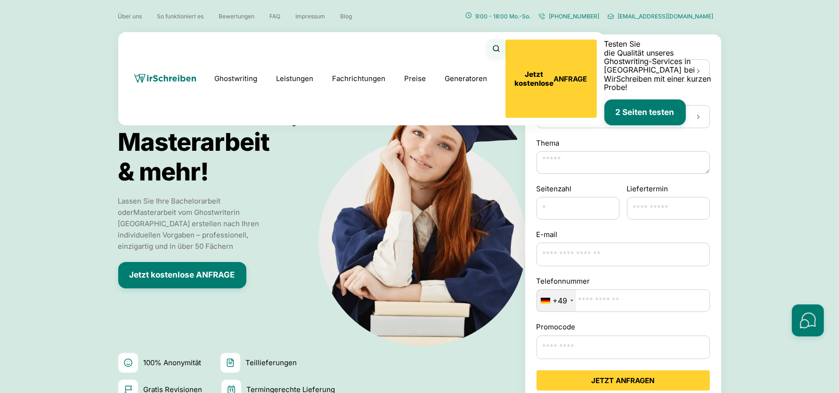
scroll to position [65, 0]
click at [563, 296] on div "+49" at bounding box center [556, 300] width 39 height 22
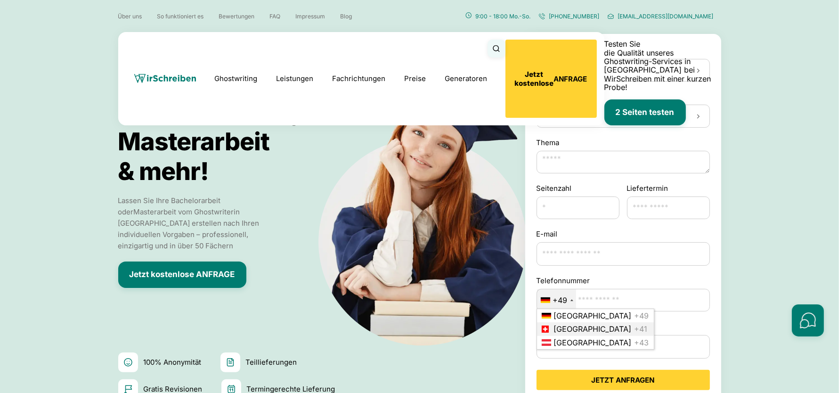
click at [574, 325] on li "Schweiz +41" at bounding box center [595, 328] width 117 height 13
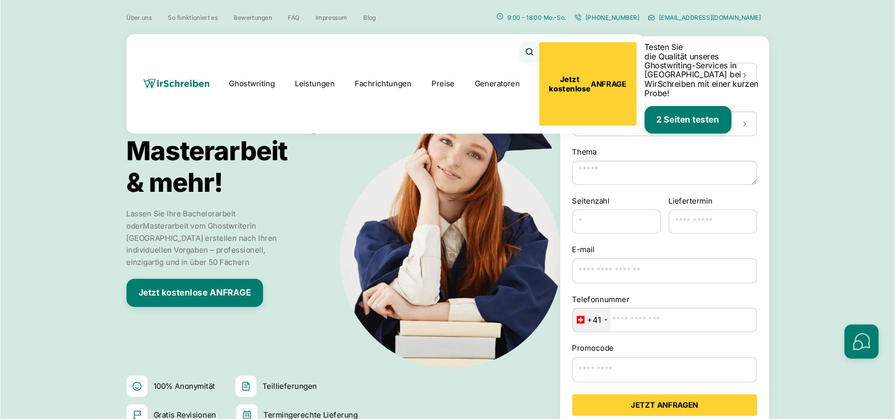
scroll to position [0, 0]
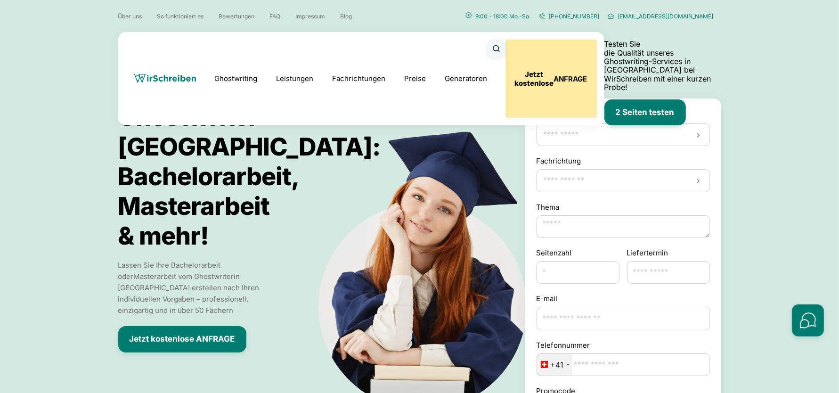
click at [597, 48] on button "Jetzt kostenlose ANFRAGE" at bounding box center [550, 79] width 91 height 78
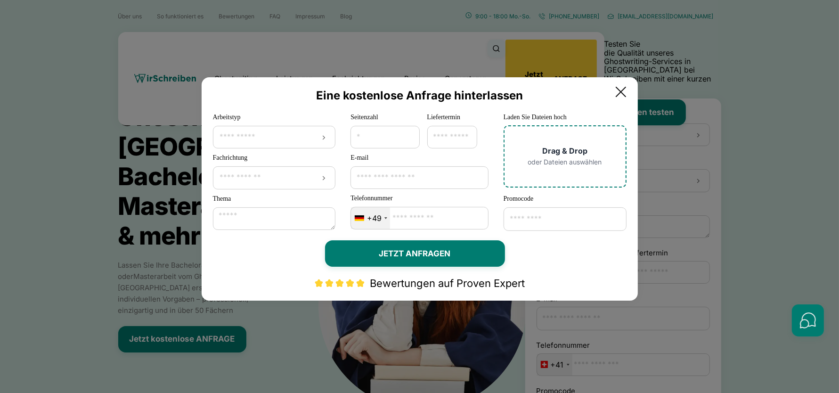
click at [380, 218] on div "+49" at bounding box center [370, 218] width 39 height 22
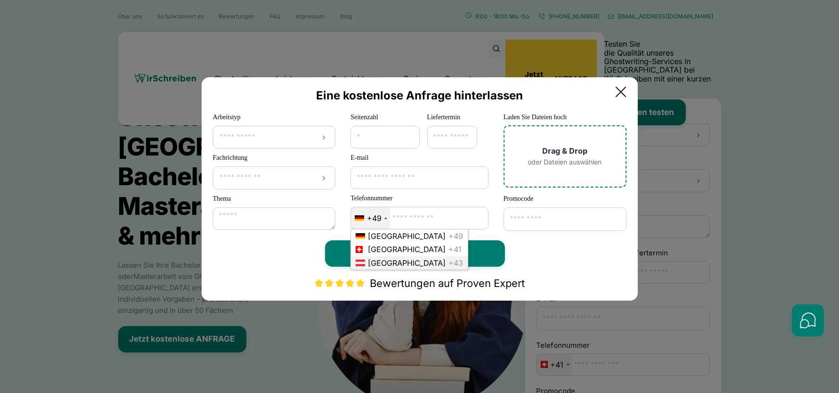
click at [374, 259] on span "[GEOGRAPHIC_DATA]" at bounding box center [407, 263] width 78 height 8
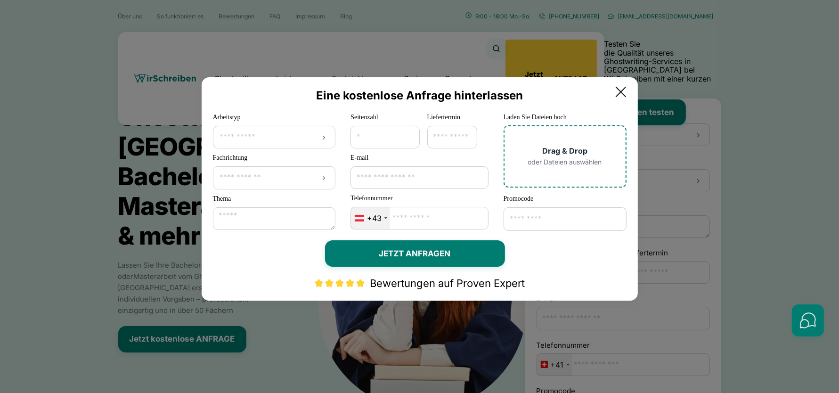
click at [564, 225] on input "Promocode" at bounding box center [564, 219] width 123 height 24
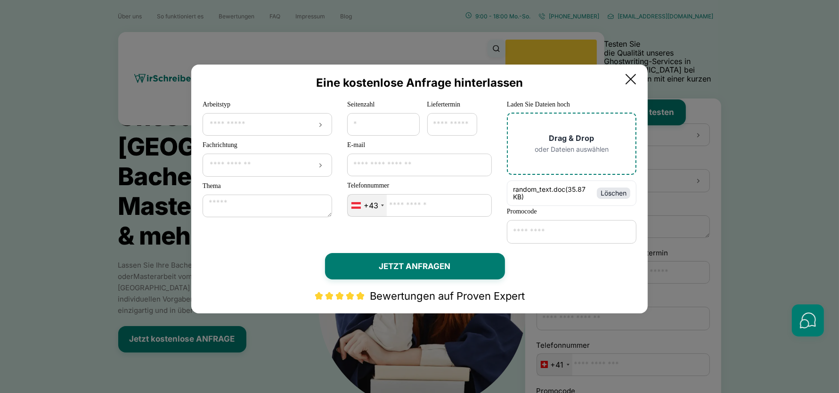
click at [622, 191] on button "Löschen" at bounding box center [613, 192] width 33 height 11
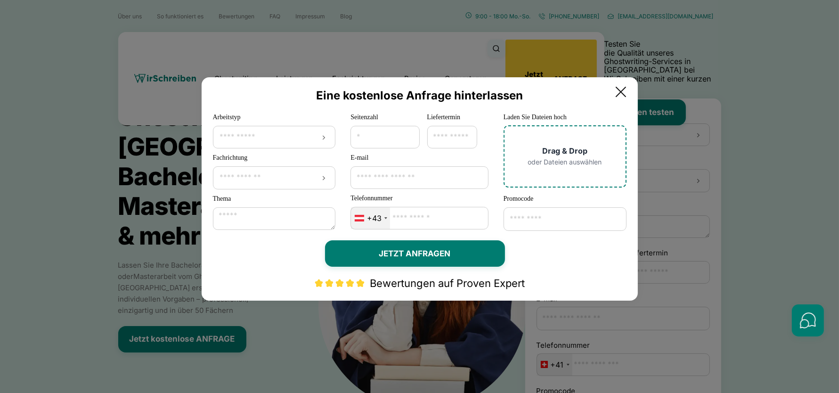
click at [574, 159] on span "oder Dateien auswählen" at bounding box center [565, 162] width 74 height 8
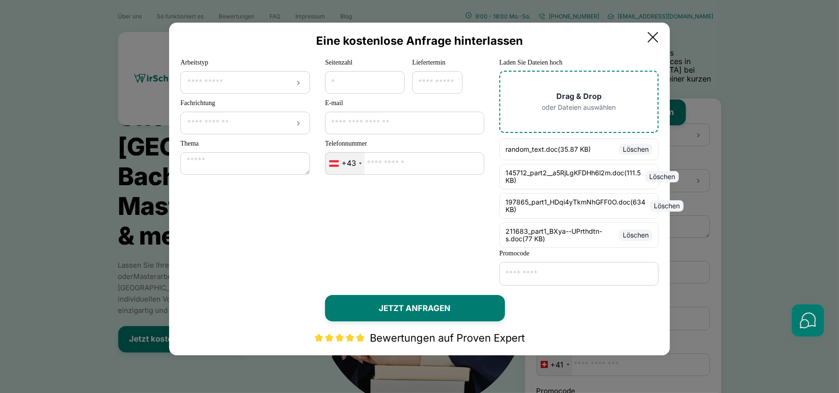
click at [588, 101] on span "Drag & Drop" at bounding box center [578, 96] width 45 height 9
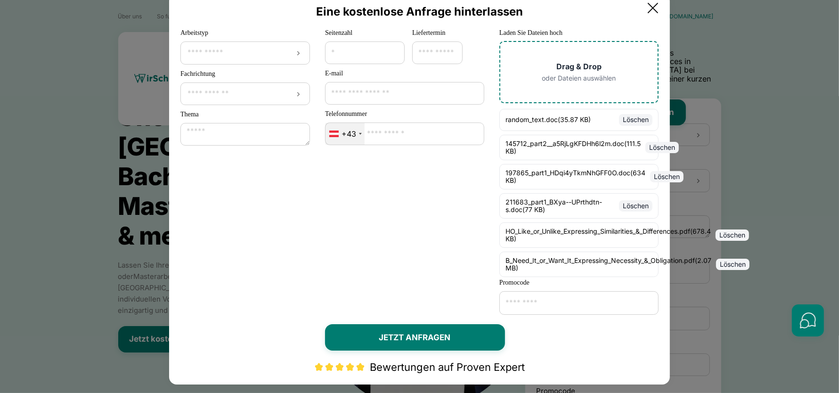
click at [289, 234] on div "**********" at bounding box center [244, 172] width 129 height 291
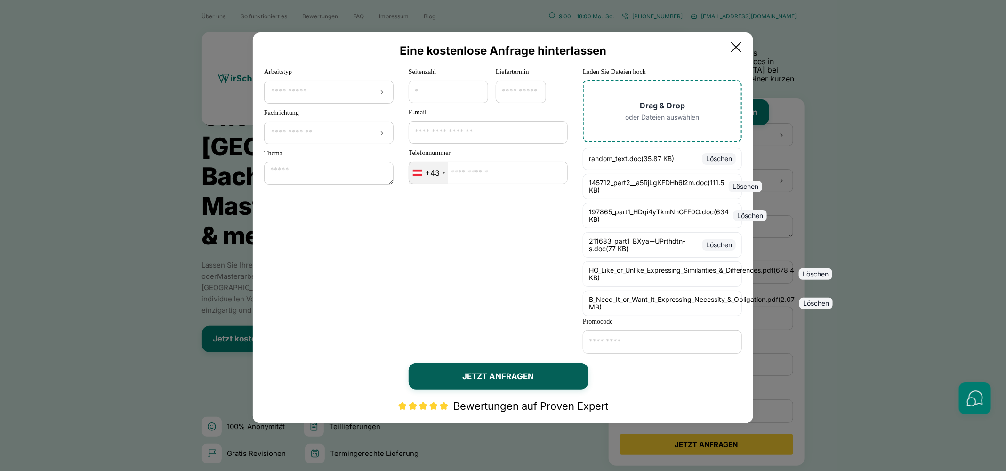
click at [507, 375] on button "JETZT ANFRAGEN" at bounding box center [499, 376] width 180 height 26
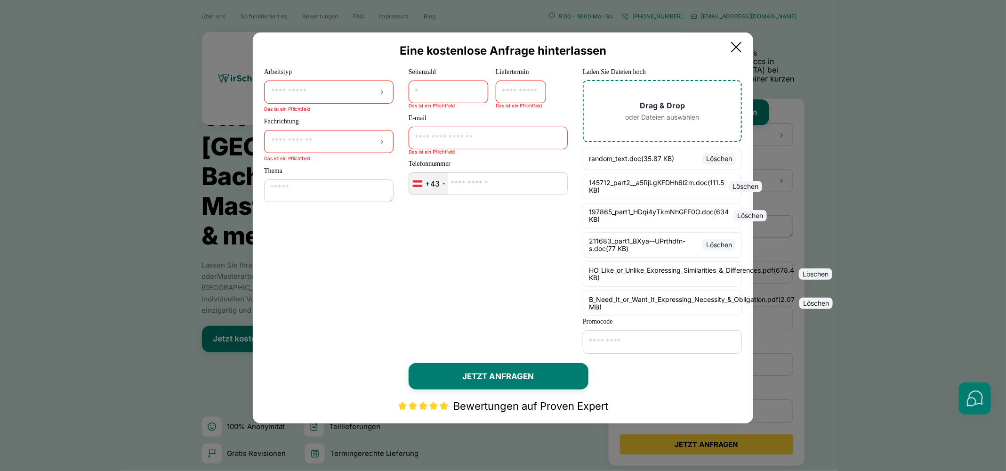
click at [678, 110] on span "Drag & Drop" at bounding box center [662, 105] width 45 height 9
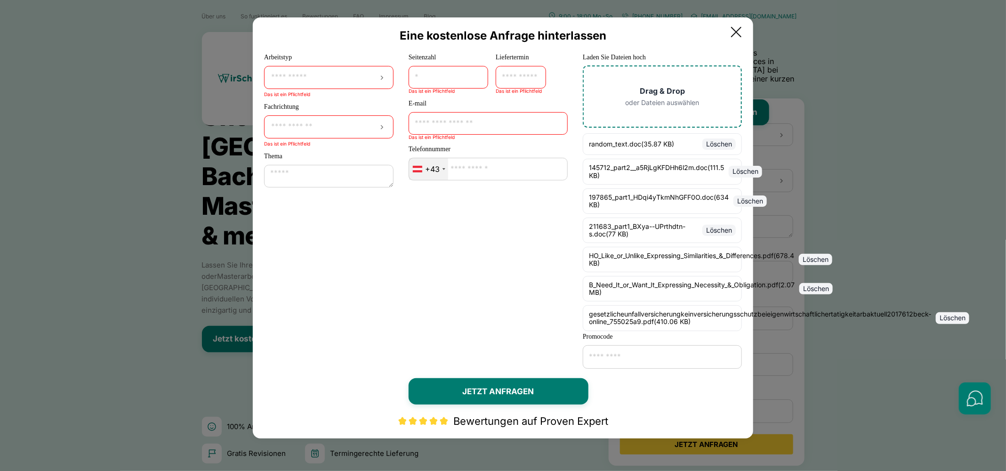
click at [729, 320] on div "gesetzlicheunfallversicherungkeinversicherungsschutzbeieigenwirtschaftlichertat…" at bounding box center [760, 317] width 342 height 15
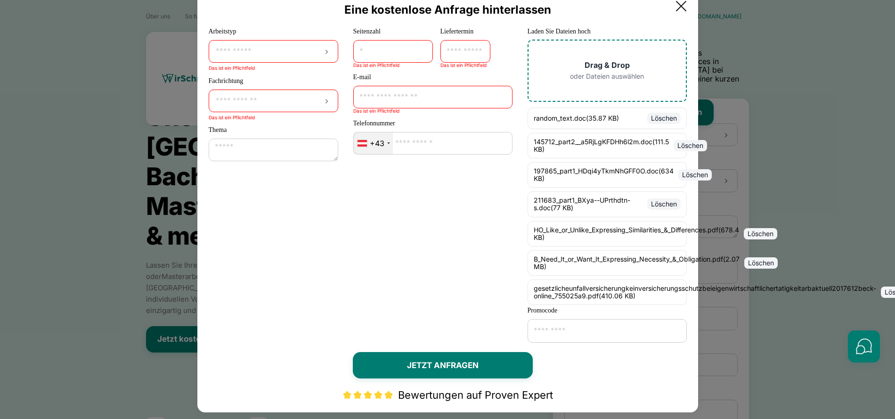
click at [687, 16] on icon at bounding box center [681, 6] width 19 height 19
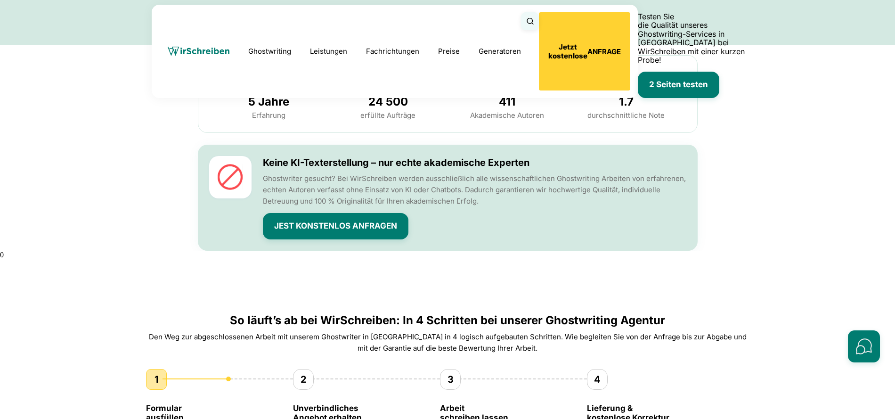
scroll to position [653, 0]
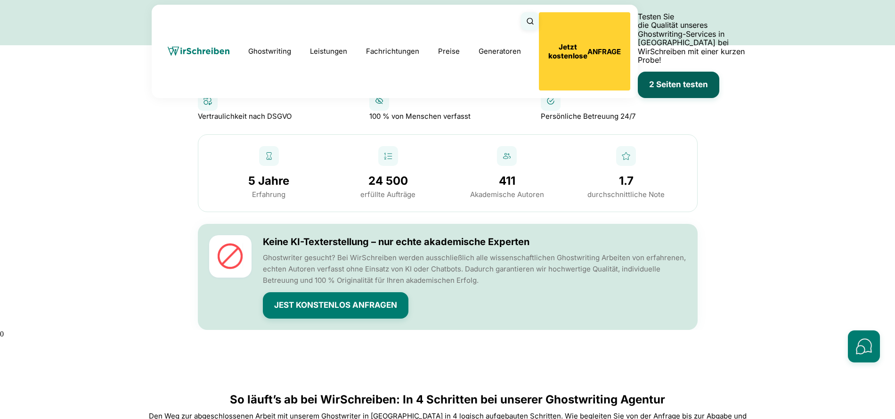
click at [647, 72] on button "2 Seiten testen" at bounding box center [678, 85] width 81 height 26
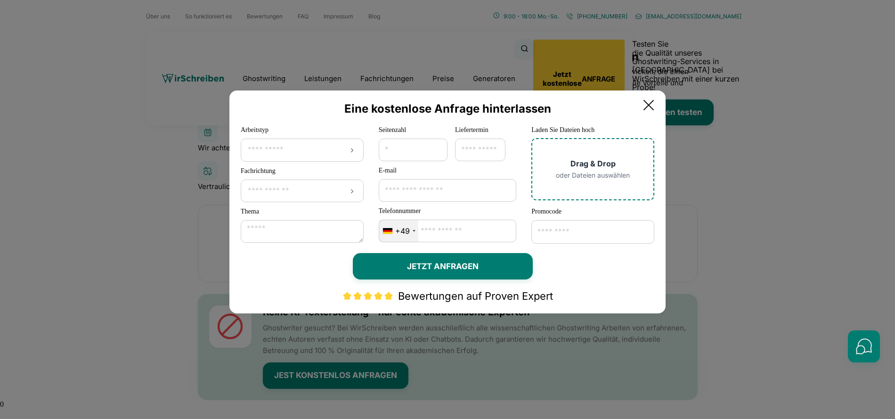
scroll to position [420, 0]
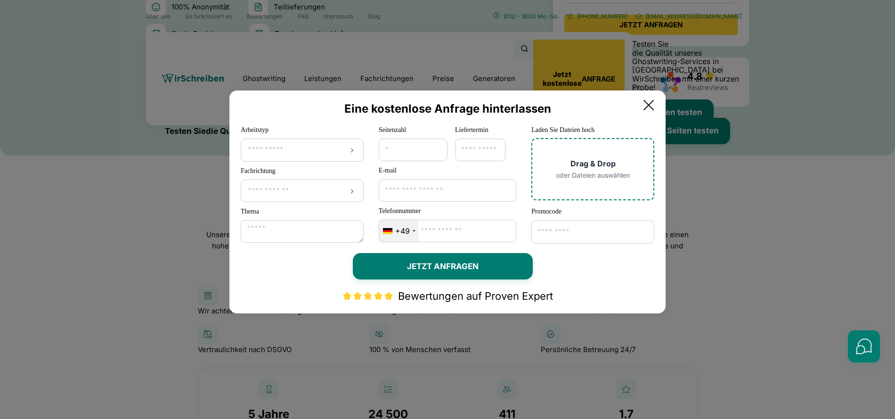
click at [653, 104] on icon at bounding box center [648, 104] width 9 height 9
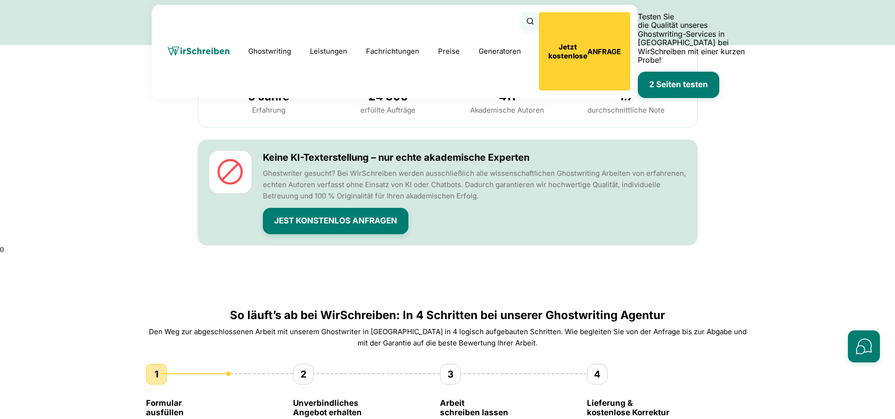
scroll to position [753, 0]
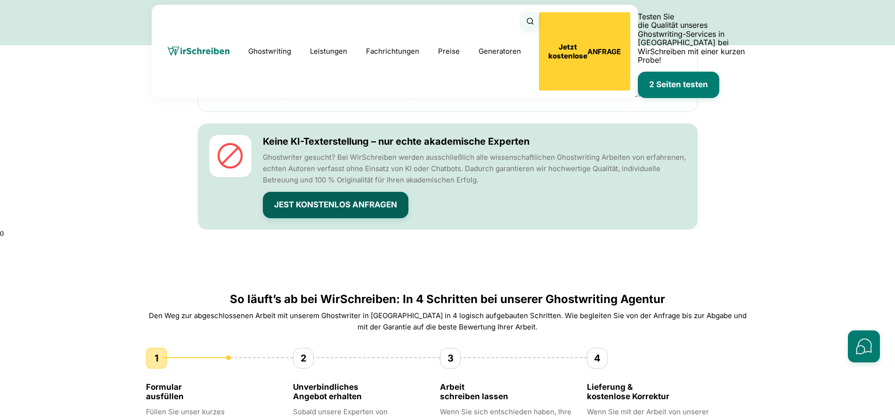
click at [315, 192] on button "Jest Konstenlos Anfragen" at bounding box center [336, 205] width 146 height 26
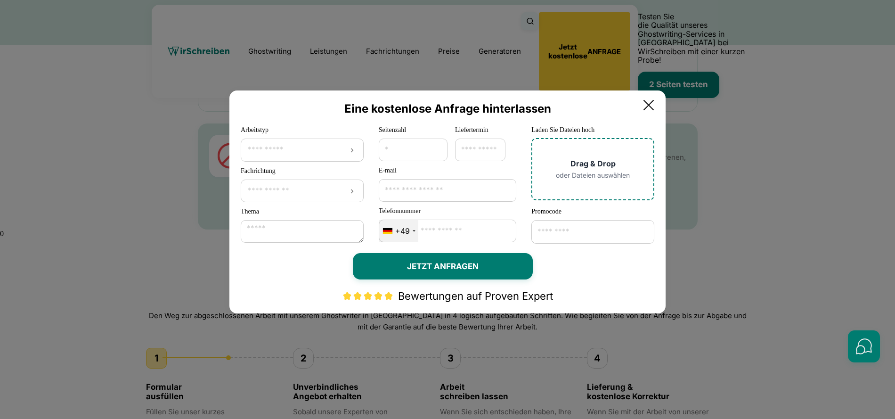
click at [658, 104] on icon at bounding box center [648, 105] width 19 height 19
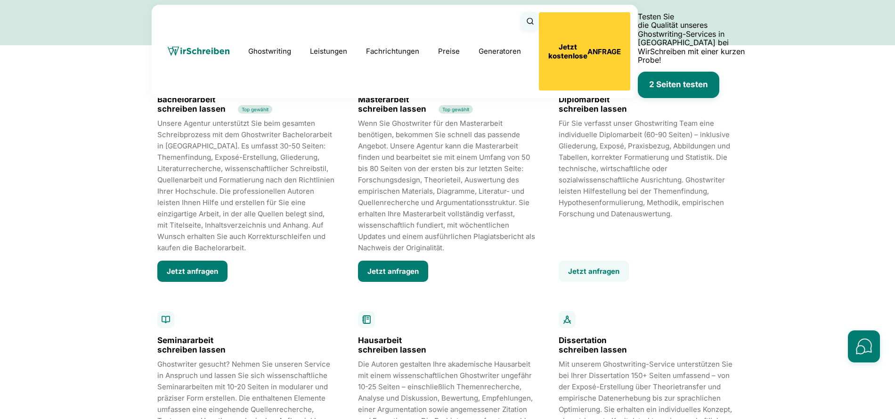
scroll to position [1381, 0]
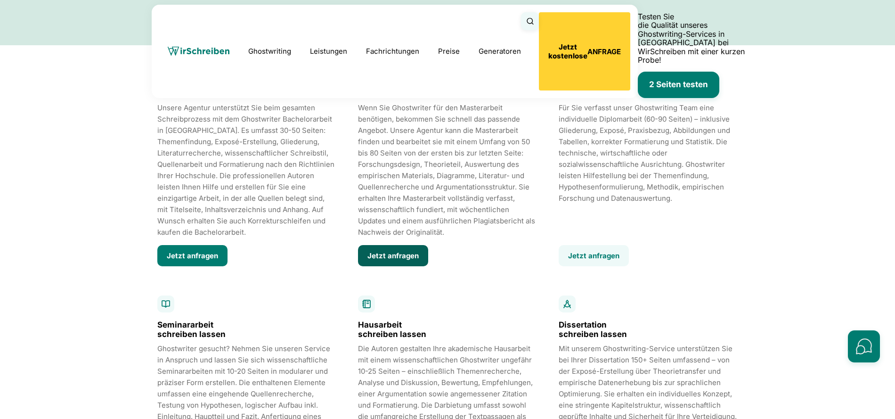
click at [397, 245] on button "Jetzt anfragen" at bounding box center [393, 255] width 70 height 21
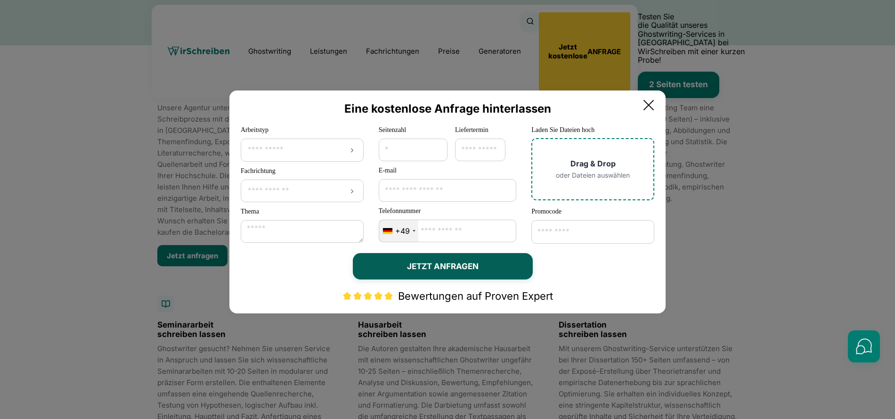
click at [450, 263] on button "JETZT ANFRAGEN" at bounding box center [443, 266] width 180 height 26
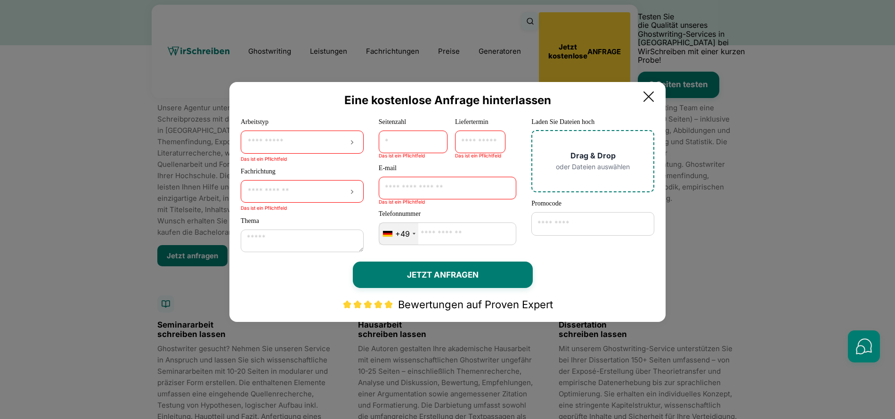
click at [744, 284] on div "**********" at bounding box center [447, 209] width 895 height 419
click at [653, 98] on icon at bounding box center [648, 96] width 19 height 19
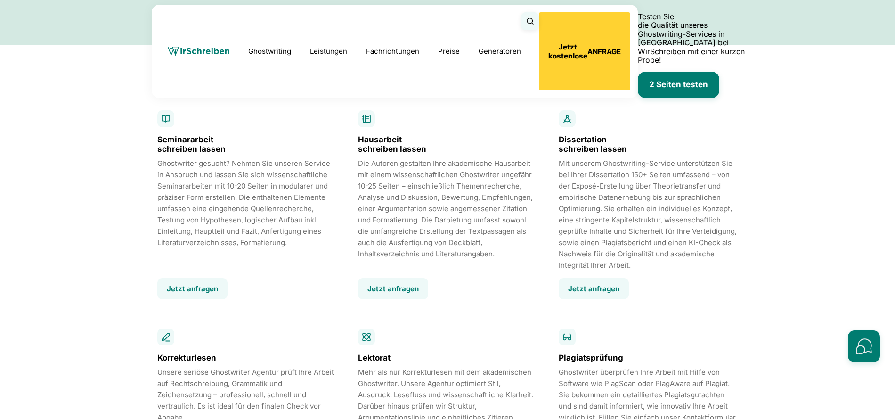
scroll to position [1568, 0]
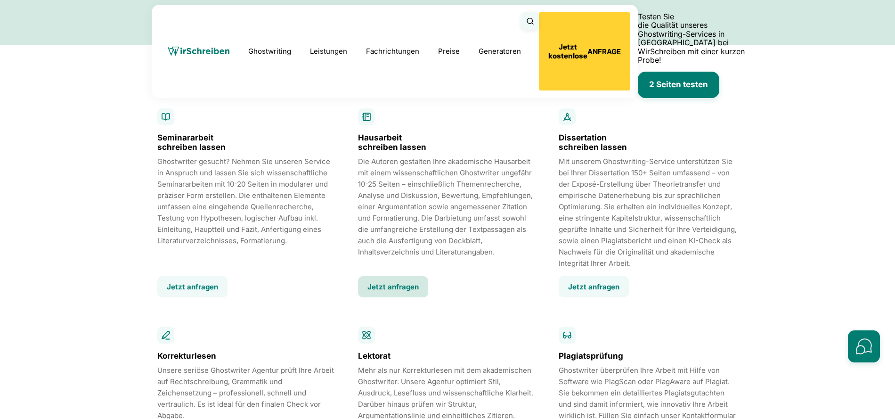
click at [405, 276] on button "Jetzt anfragen" at bounding box center [393, 286] width 70 height 21
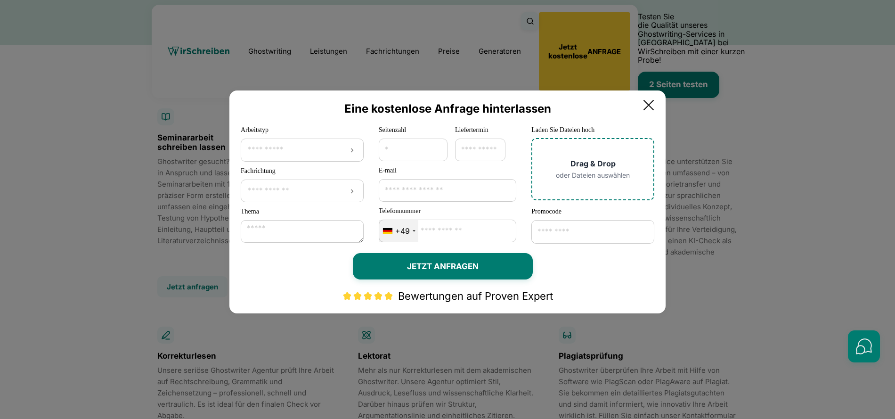
click at [653, 101] on icon at bounding box center [648, 104] width 9 height 9
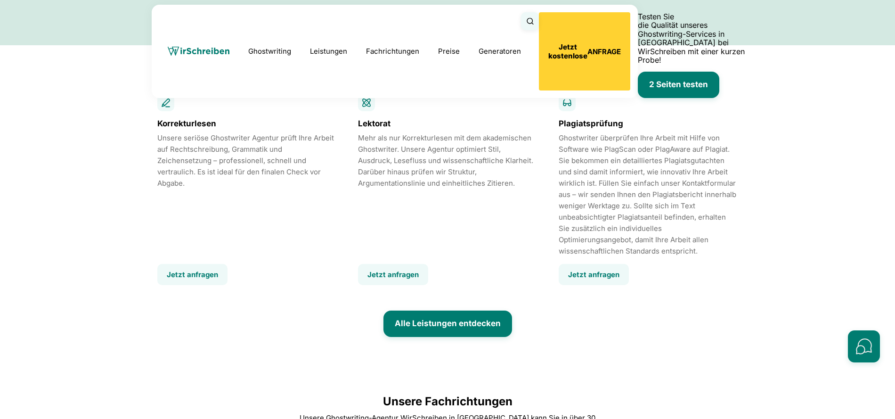
scroll to position [1869, 0]
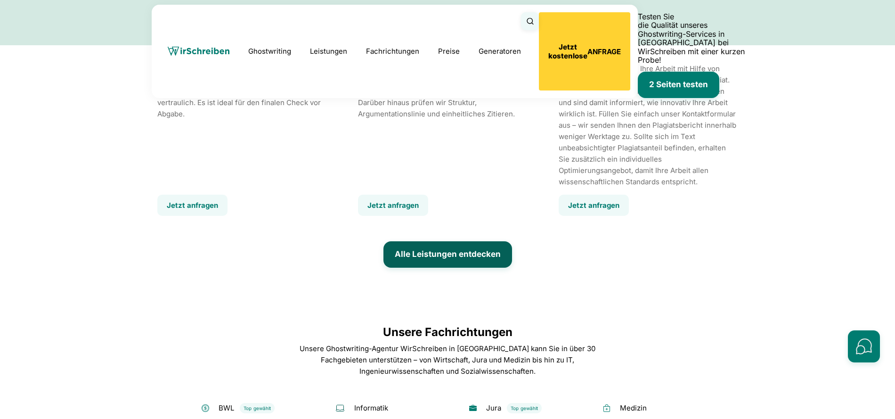
click at [442, 266] on link "Alle Leistungen entdecken" at bounding box center [447, 254] width 129 height 26
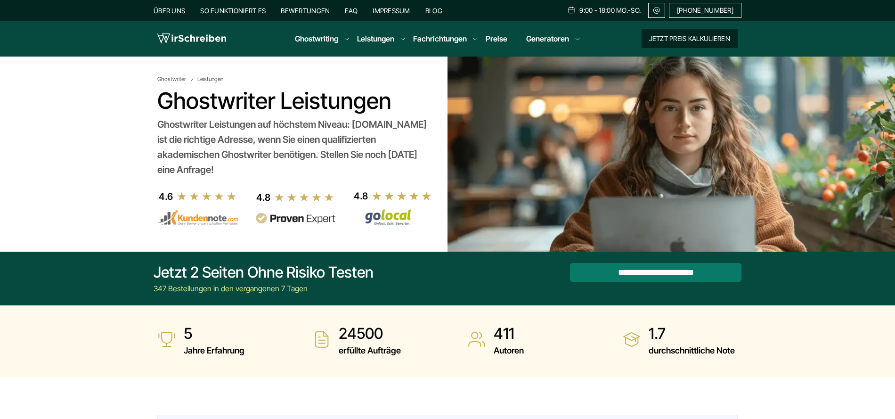
click at [682, 39] on button "Jetzt Preis kalkulieren" at bounding box center [689, 38] width 96 height 19
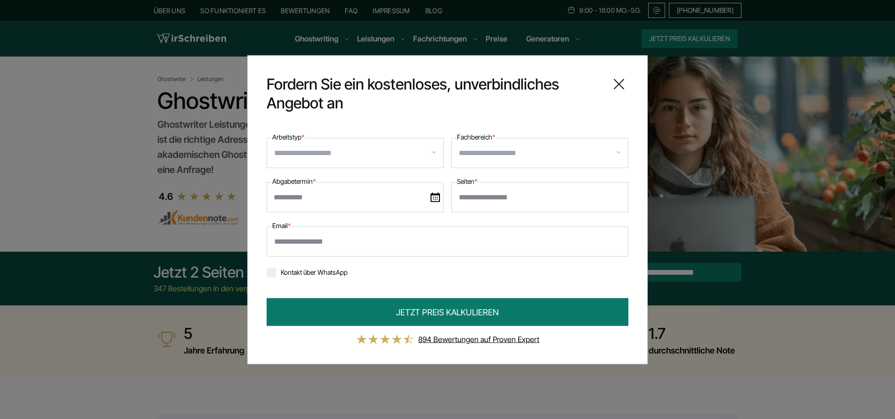
click at [618, 84] on icon at bounding box center [618, 83] width 19 height 19
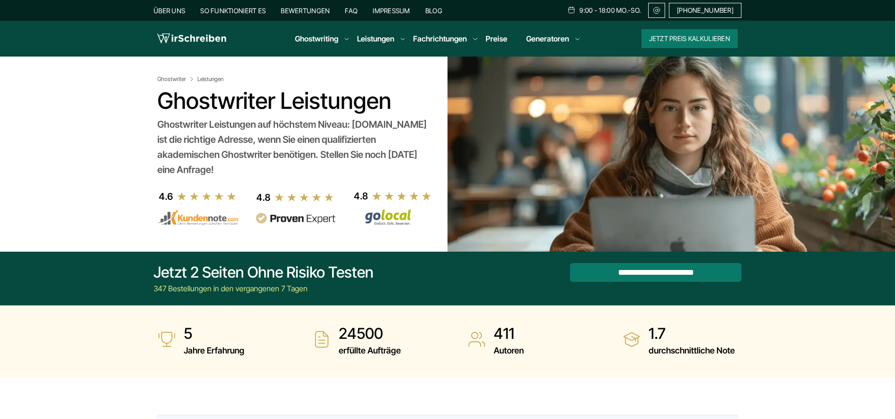
click at [177, 32] on img at bounding box center [191, 39] width 69 height 14
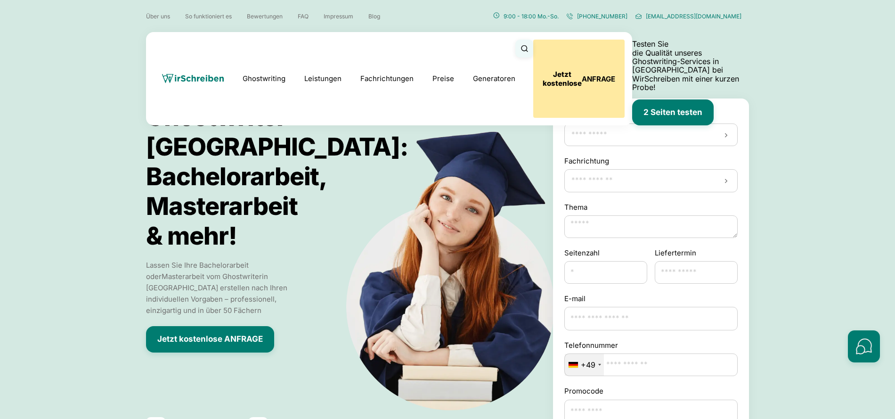
click at [624, 44] on button "Jetzt kostenlose ANFRAGE" at bounding box center [578, 79] width 91 height 78
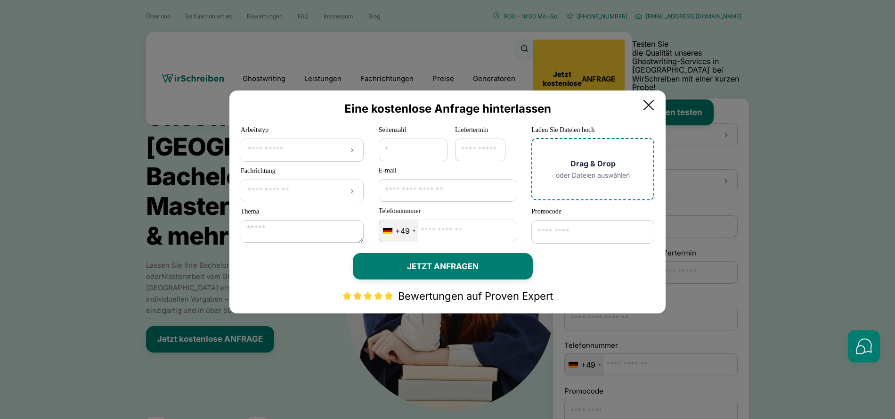
click at [653, 104] on icon at bounding box center [648, 104] width 9 height 9
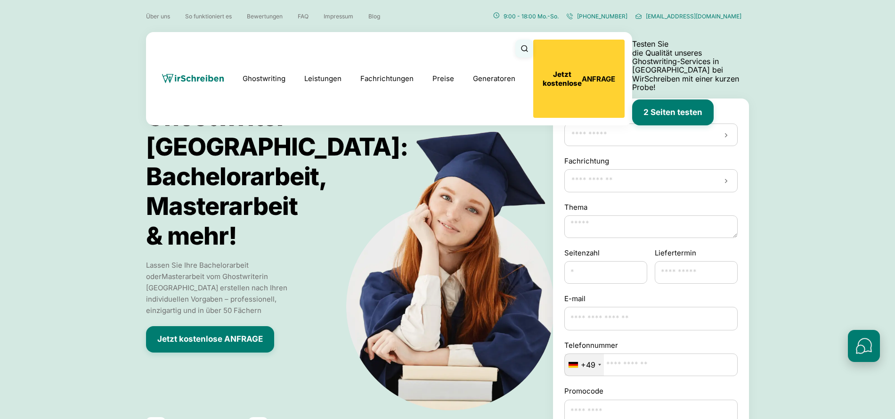
click at [864, 345] on button "Schnellkontakte öffnen" at bounding box center [864, 346] width 32 height 32
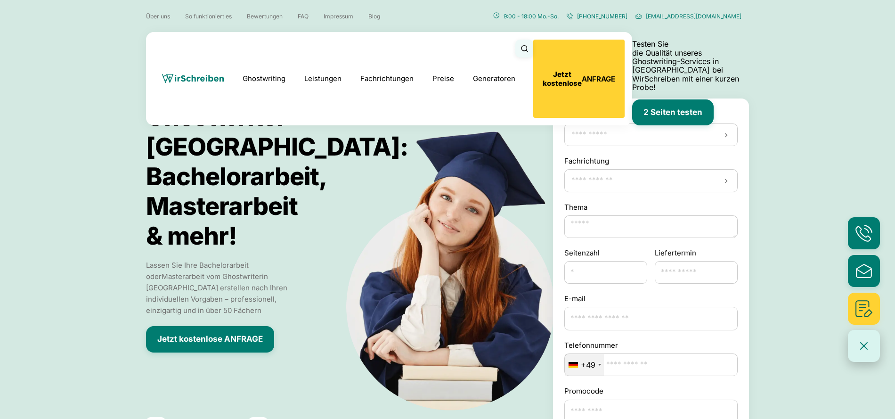
click at [859, 350] on button "Schnellkontakte schließen" at bounding box center [864, 346] width 32 height 32
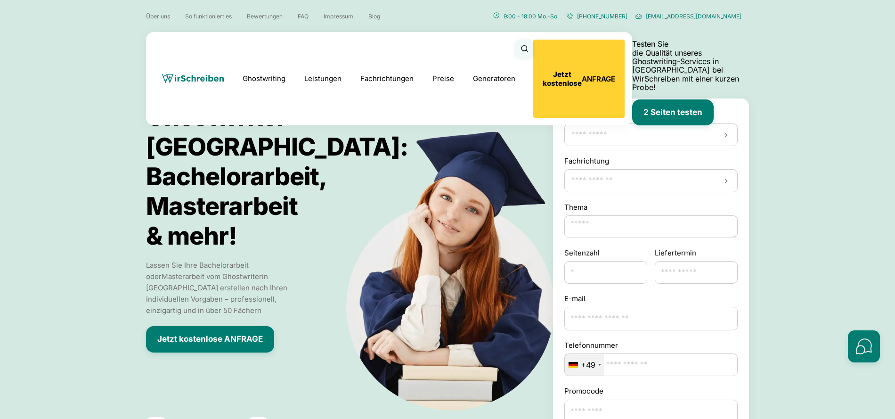
click at [638, 138] on input "Arbeitstyp" at bounding box center [650, 134] width 161 height 9
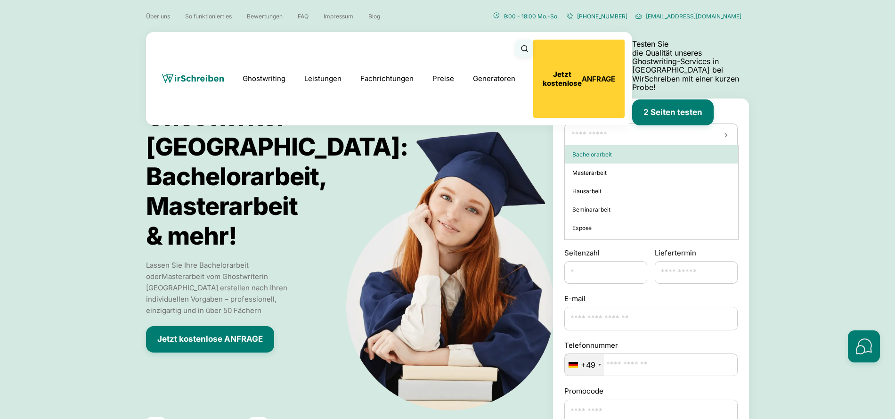
click at [628, 131] on input "Arbeitstyp" at bounding box center [650, 134] width 161 height 9
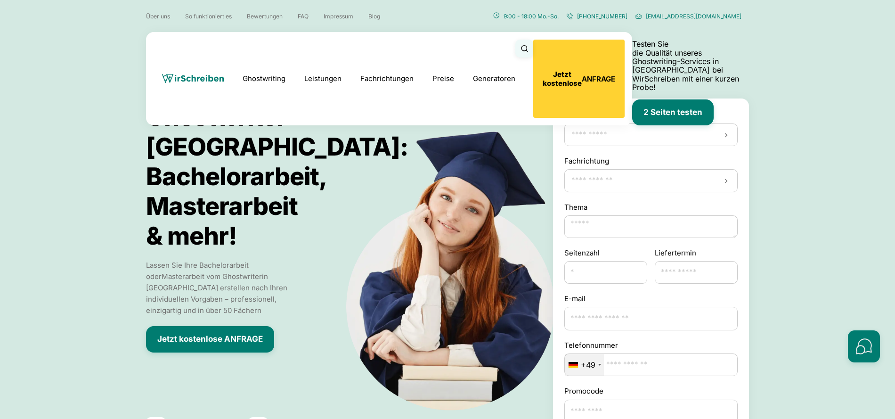
click at [628, 130] on input "Arbeitstyp" at bounding box center [650, 134] width 161 height 9
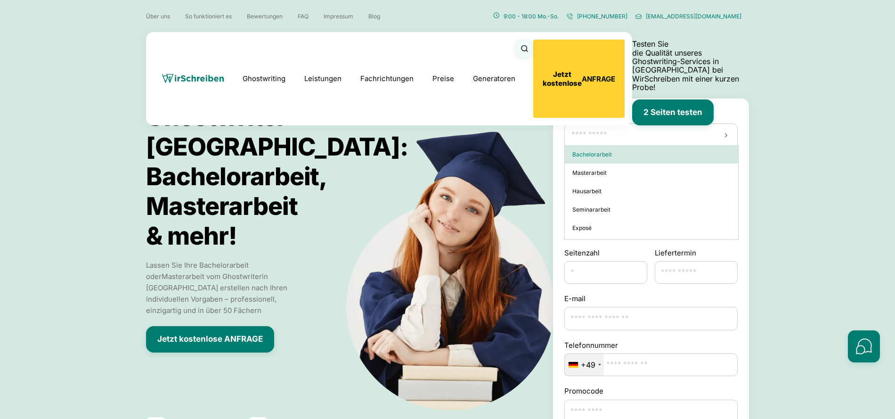
click at [617, 124] on div at bounding box center [650, 134] width 173 height 23
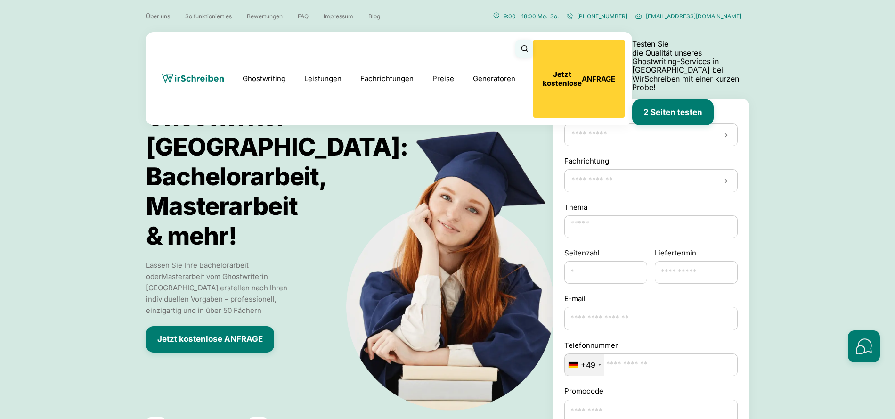
click at [615, 136] on input "Arbeitstyp" at bounding box center [650, 134] width 161 height 9
type input "*"
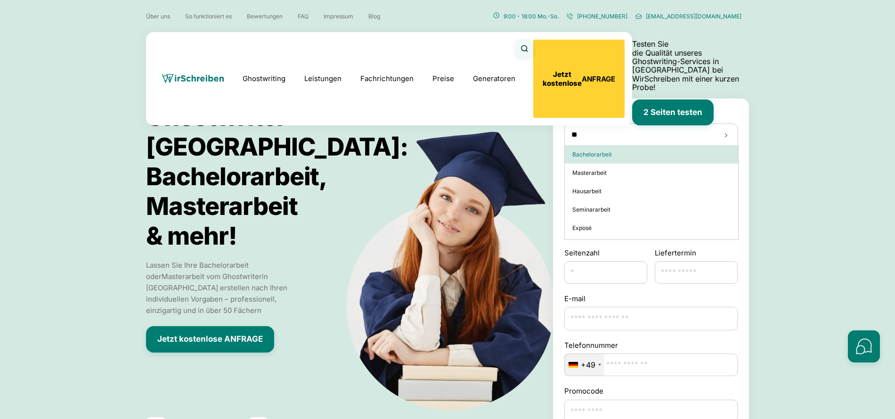
type input "***"
click at [608, 155] on div "Dis position" at bounding box center [651, 154] width 173 height 18
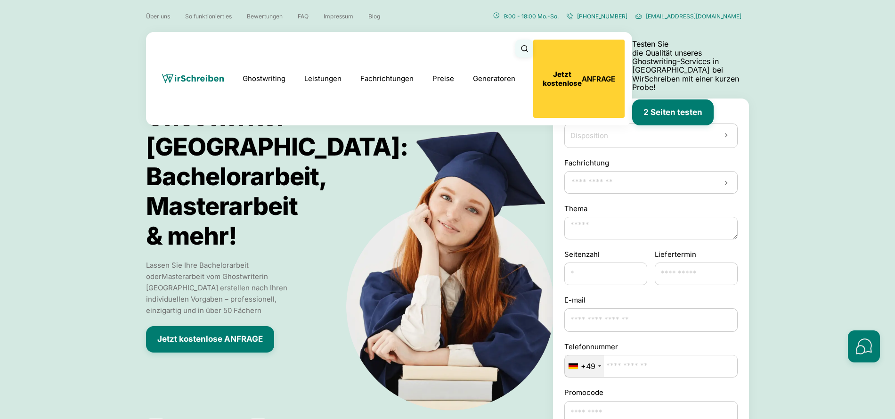
click at [628, 184] on input "Fachrichtung" at bounding box center [650, 182] width 161 height 9
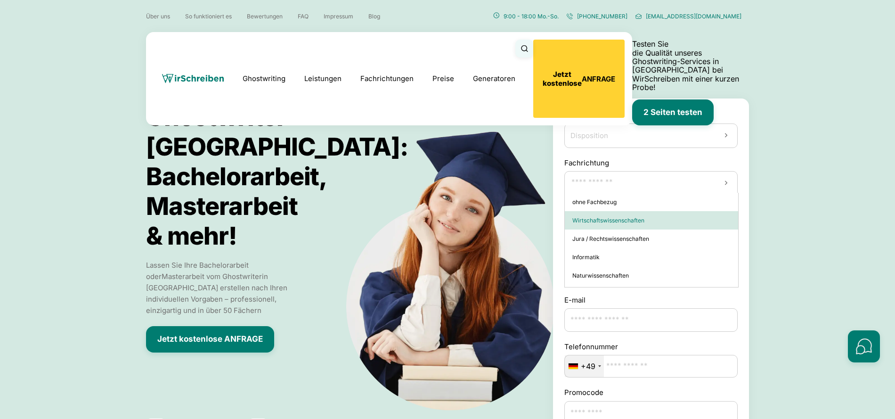
click at [653, 216] on div "Wirtschaftswissenschaften" at bounding box center [651, 220] width 173 height 18
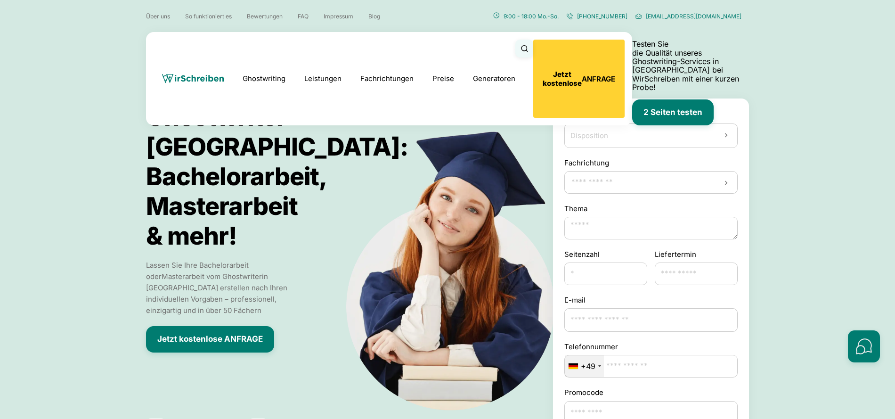
type input "*"
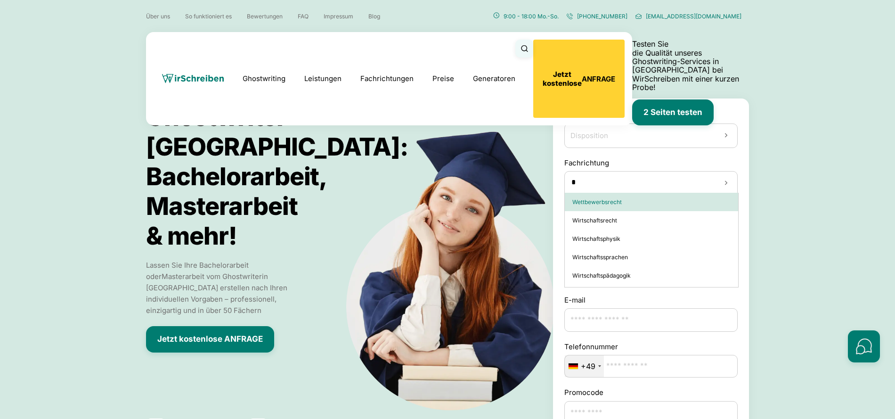
click at [634, 204] on div "W ettbewerbsrecht" at bounding box center [651, 202] width 173 height 18
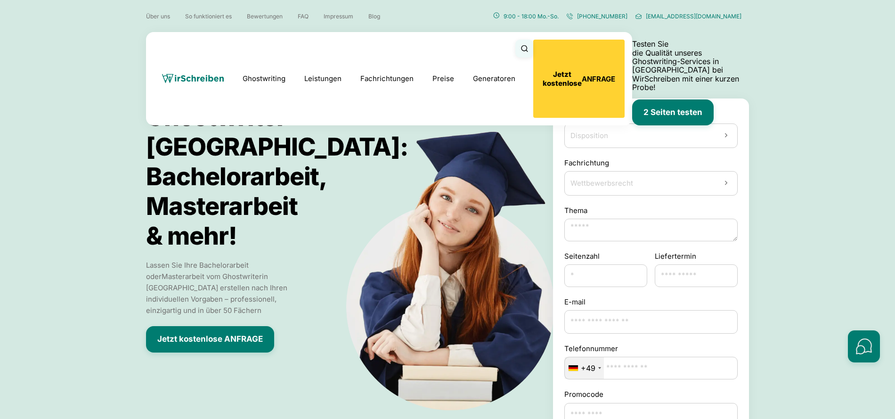
click at [603, 234] on textarea "Thema" at bounding box center [650, 229] width 173 height 23
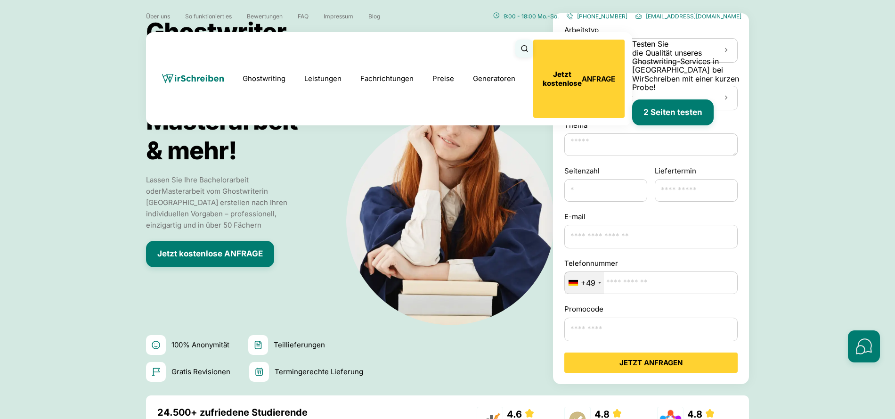
scroll to position [86, 0]
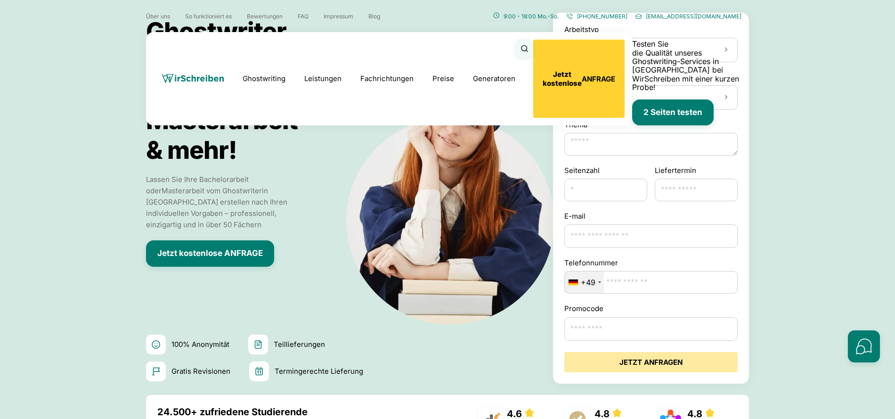
click at [645, 354] on button "JETZT ANFRAGEN" at bounding box center [650, 362] width 173 height 20
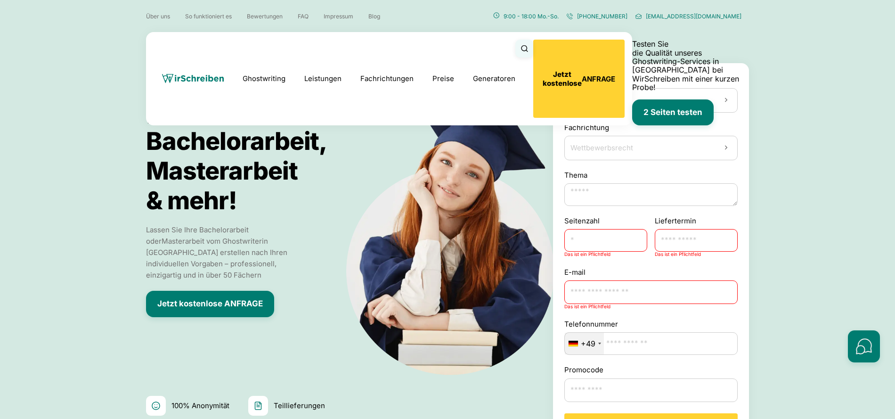
scroll to position [0, 0]
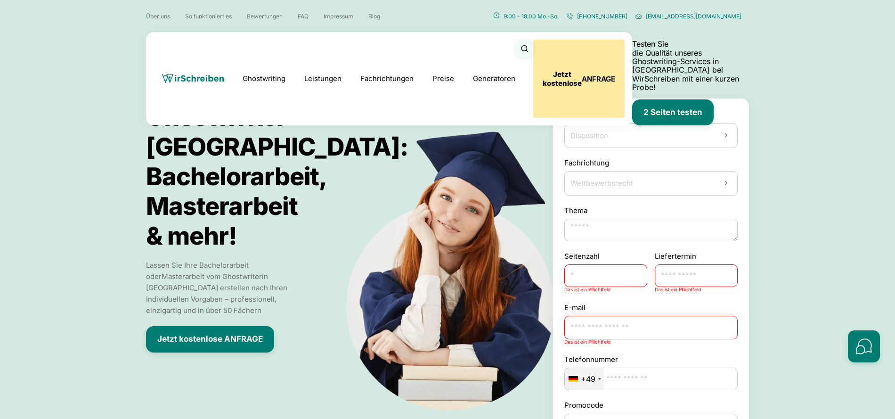
click at [624, 51] on button "Jetzt kostenlose ANFRAGE" at bounding box center [578, 79] width 91 height 78
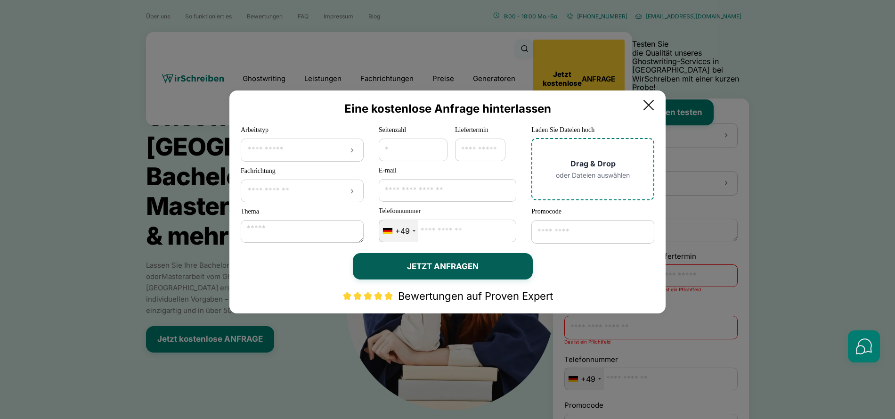
click at [441, 267] on button "JETZT ANFRAGEN" at bounding box center [443, 266] width 180 height 26
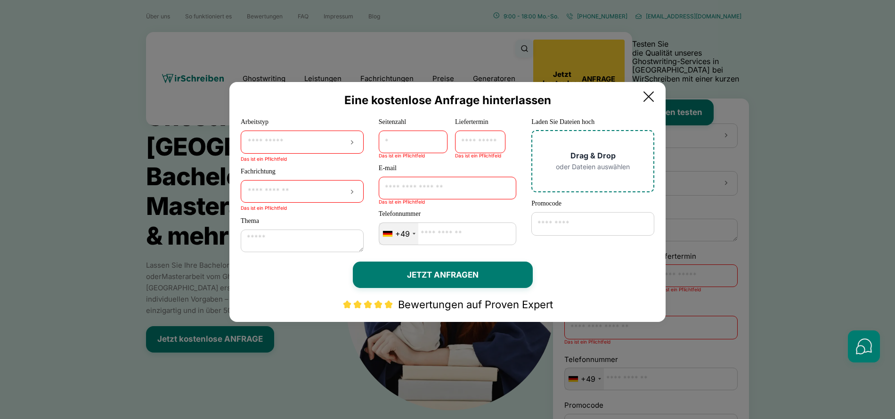
click at [657, 99] on icon at bounding box center [648, 96] width 19 height 19
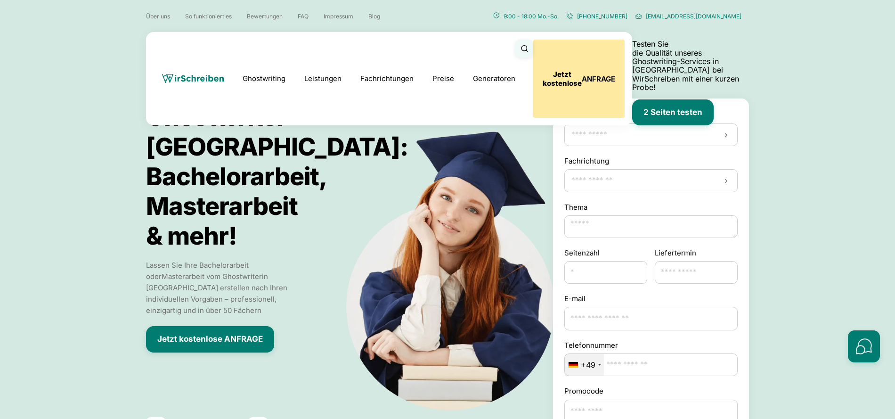
click at [582, 70] on b "Jetzt kostenlose" at bounding box center [561, 79] width 39 height 18
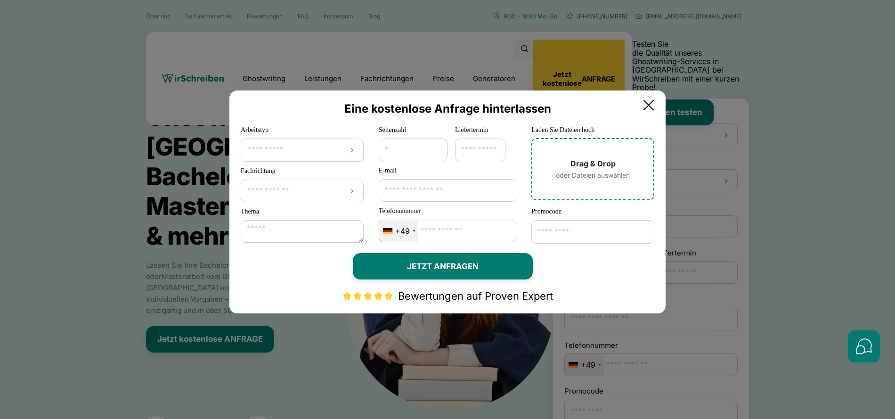
click at [653, 102] on icon at bounding box center [648, 104] width 9 height 9
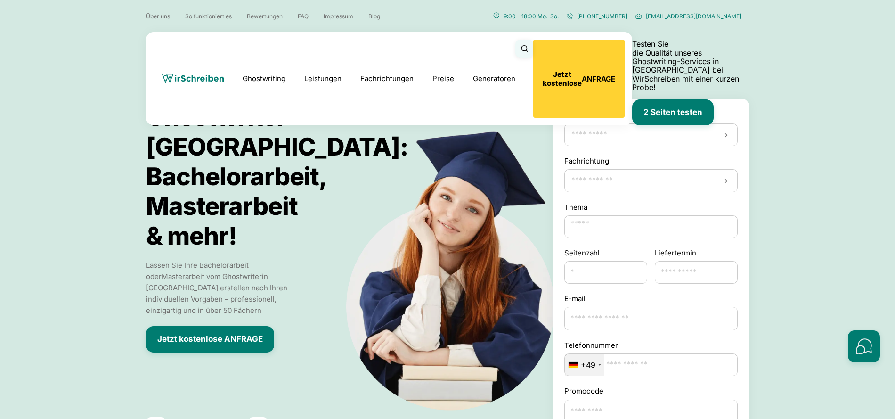
click at [762, 246] on section "Ghostwriter [GEOGRAPHIC_DATA]: Bachelorarbeit, Masterarbeit & mehr! [PERSON_NAM…" at bounding box center [447, 287] width 895 height 575
